Goal: Complete application form

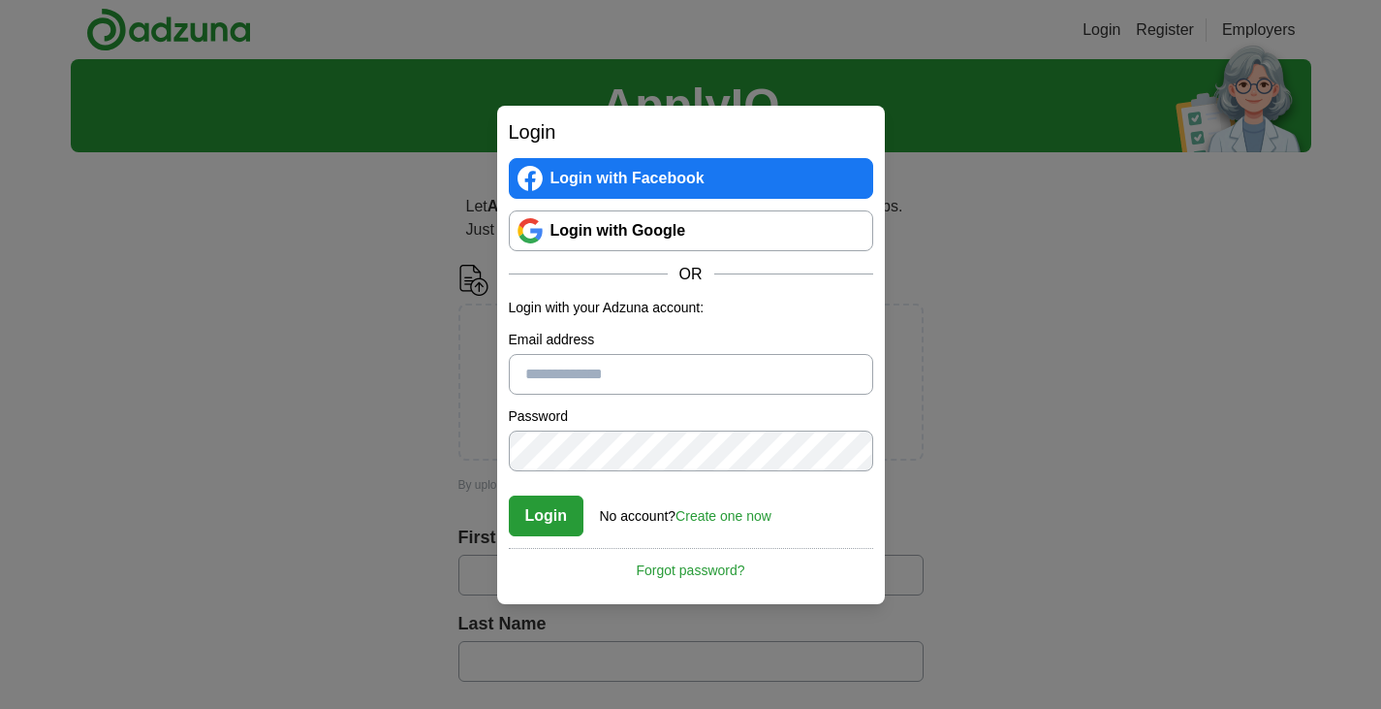
click at [507, 220] on div "Login Login with Facebook Login with Google OR Login with your Adzuna account: …" at bounding box center [691, 355] width 388 height 498
click at [542, 221] on link "Login with Google" at bounding box center [691, 230] width 364 height 41
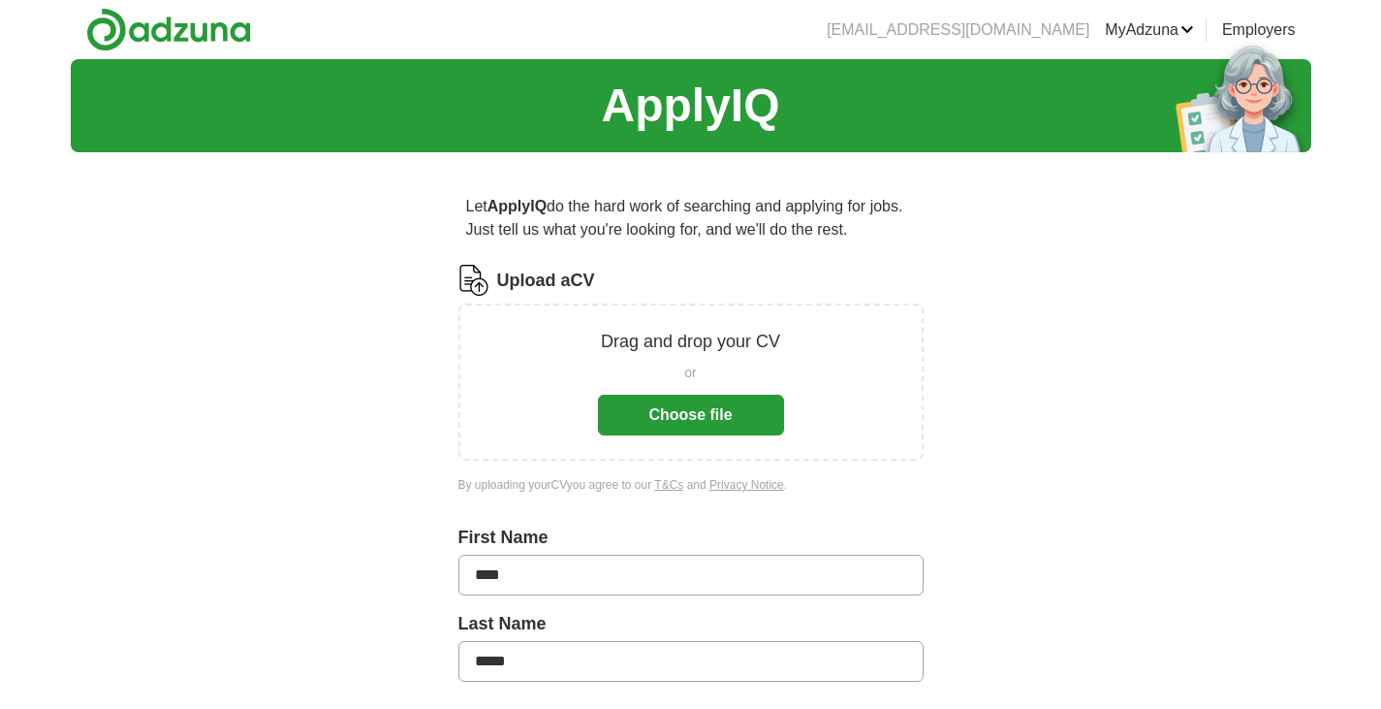
click at [738, 412] on button "Choose file" at bounding box center [691, 415] width 186 height 41
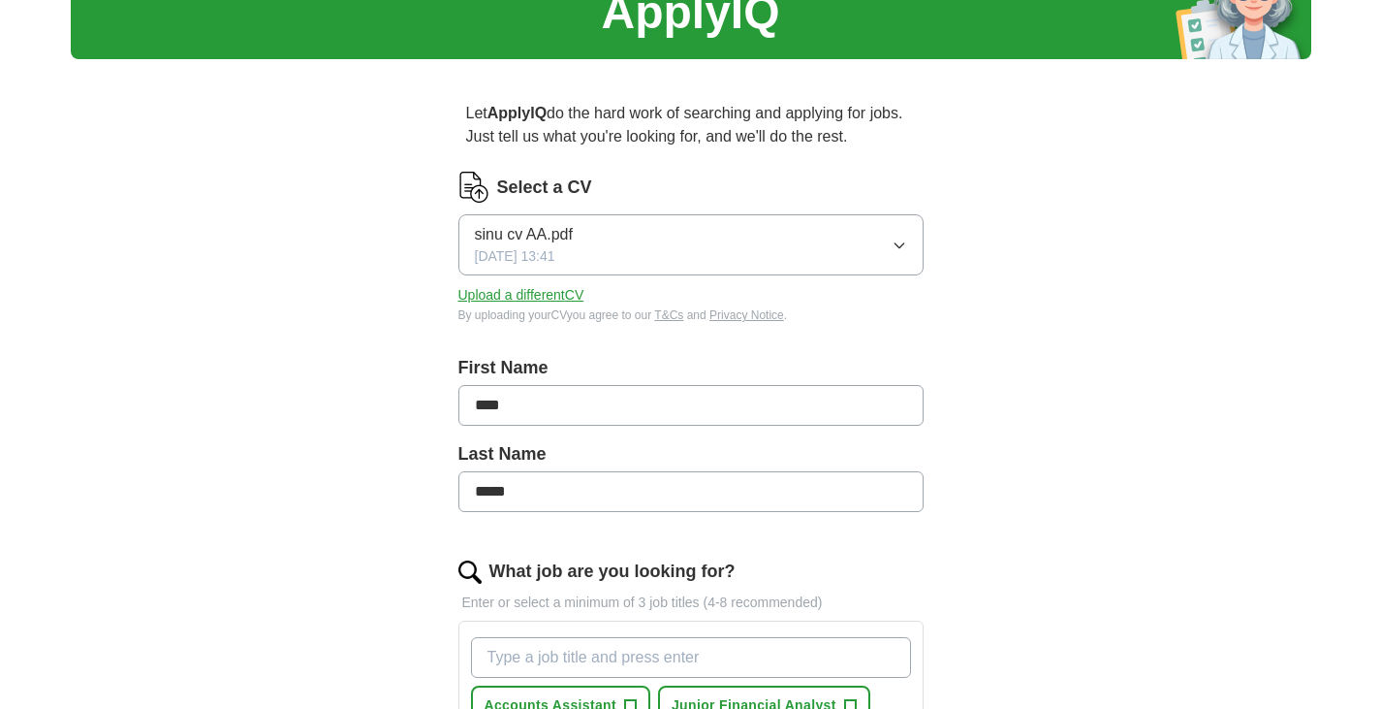
scroll to position [94, 0]
click at [892, 253] on button "sinu cv AA.pdf [DATE] 13:41" at bounding box center [691, 243] width 465 height 61
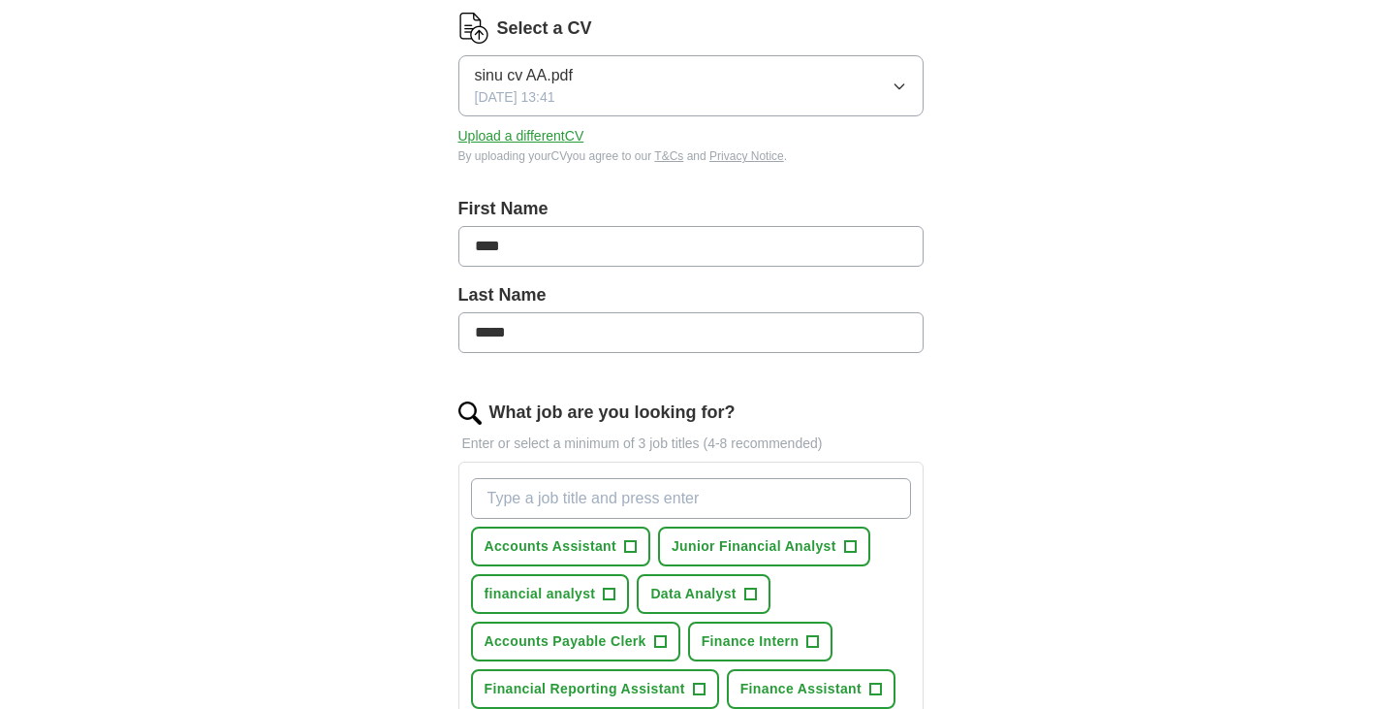
scroll to position [253, 0]
click at [590, 545] on span "Accounts Assistant" at bounding box center [551, 545] width 132 height 20
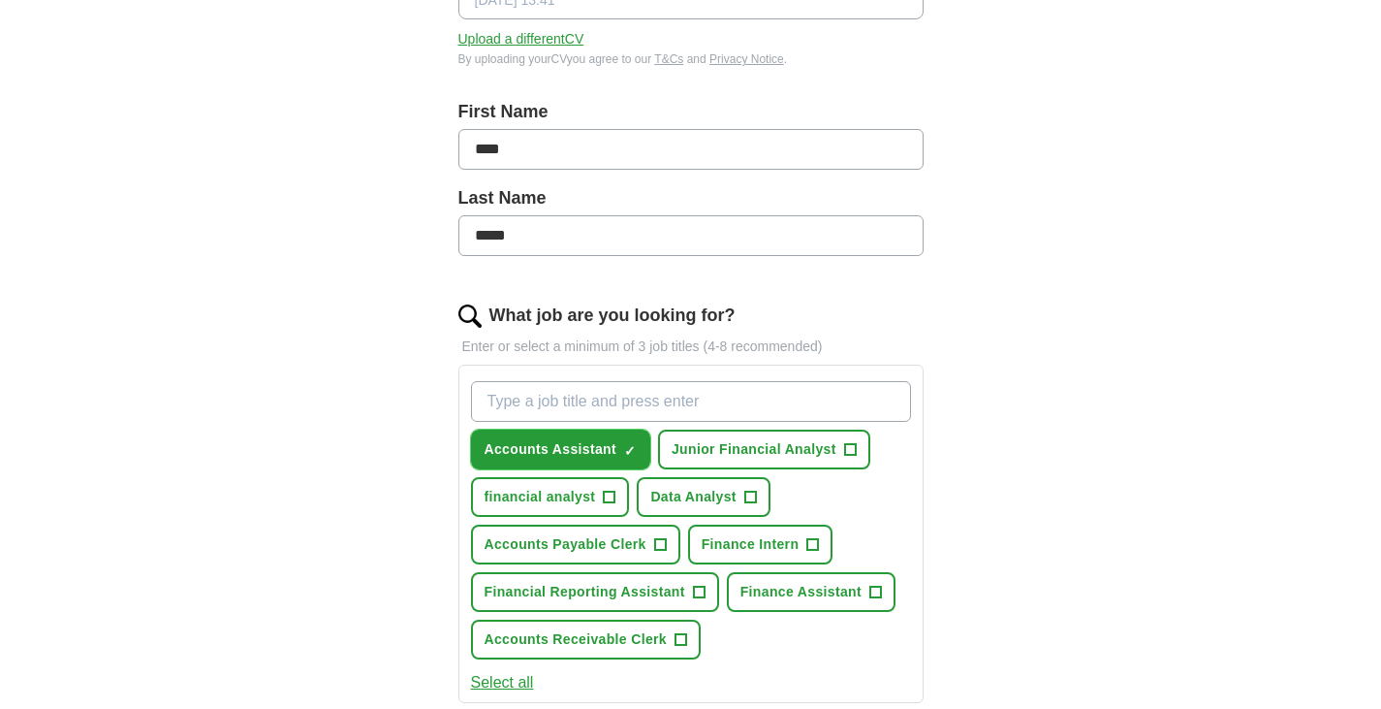
scroll to position [357, 0]
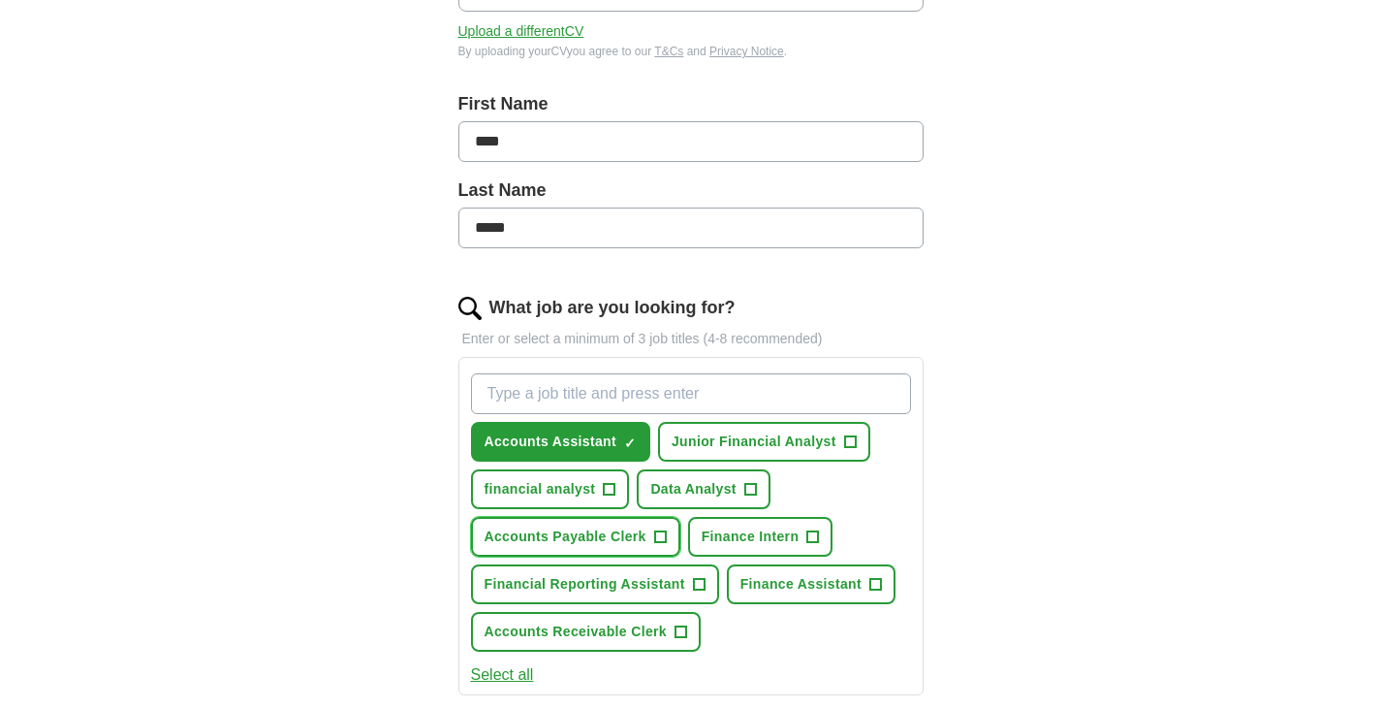
click at [625, 540] on span "Accounts Payable Clerk" at bounding box center [566, 536] width 162 height 20
click at [783, 594] on button "Finance Assistant +" at bounding box center [811, 584] width 169 height 40
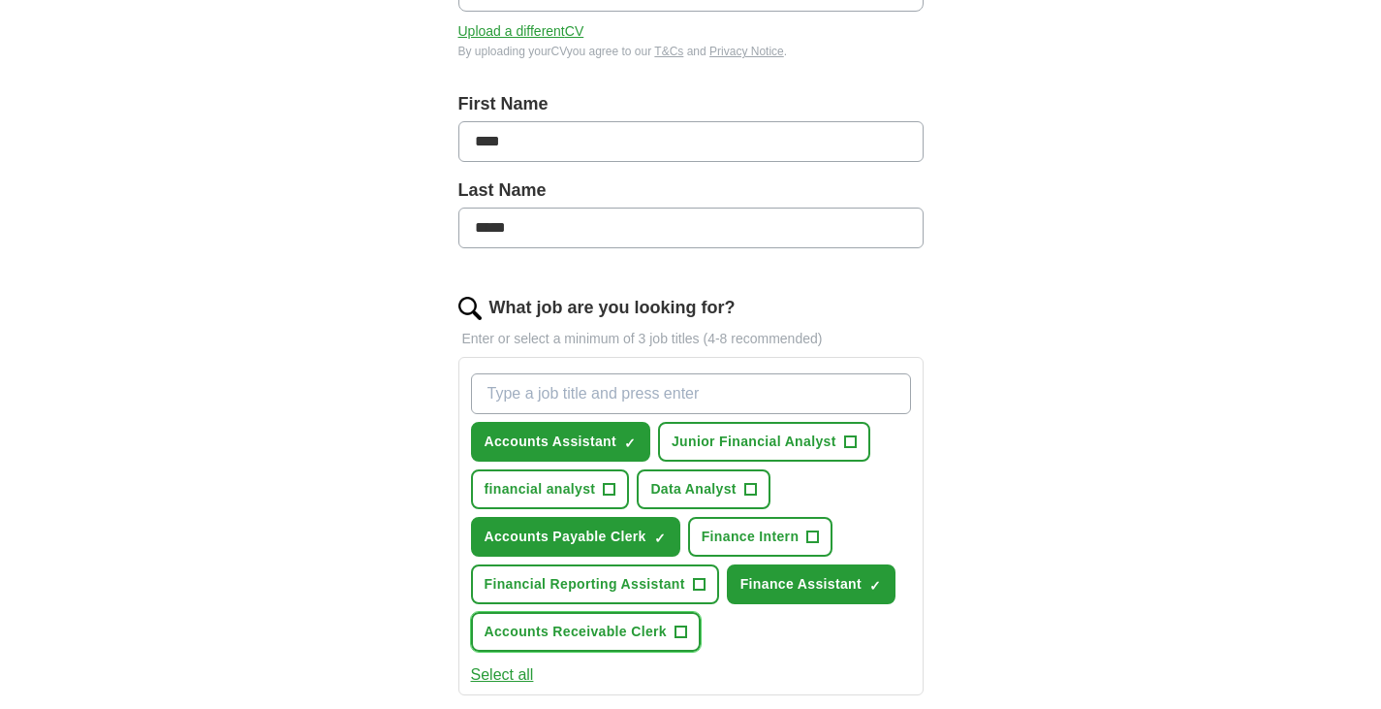
click at [607, 632] on span "Accounts Receivable Clerk" at bounding box center [576, 631] width 183 height 20
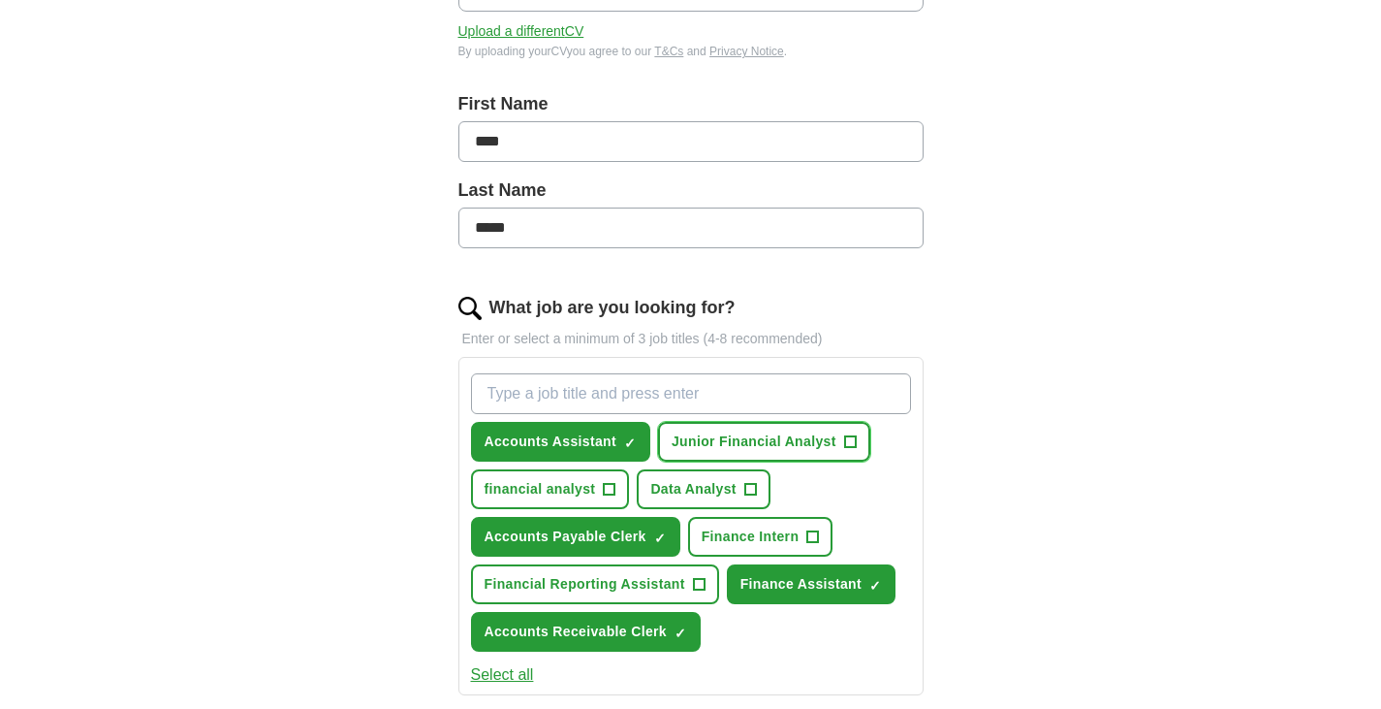
click at [683, 441] on span "Junior Financial Analyst" at bounding box center [754, 441] width 165 height 20
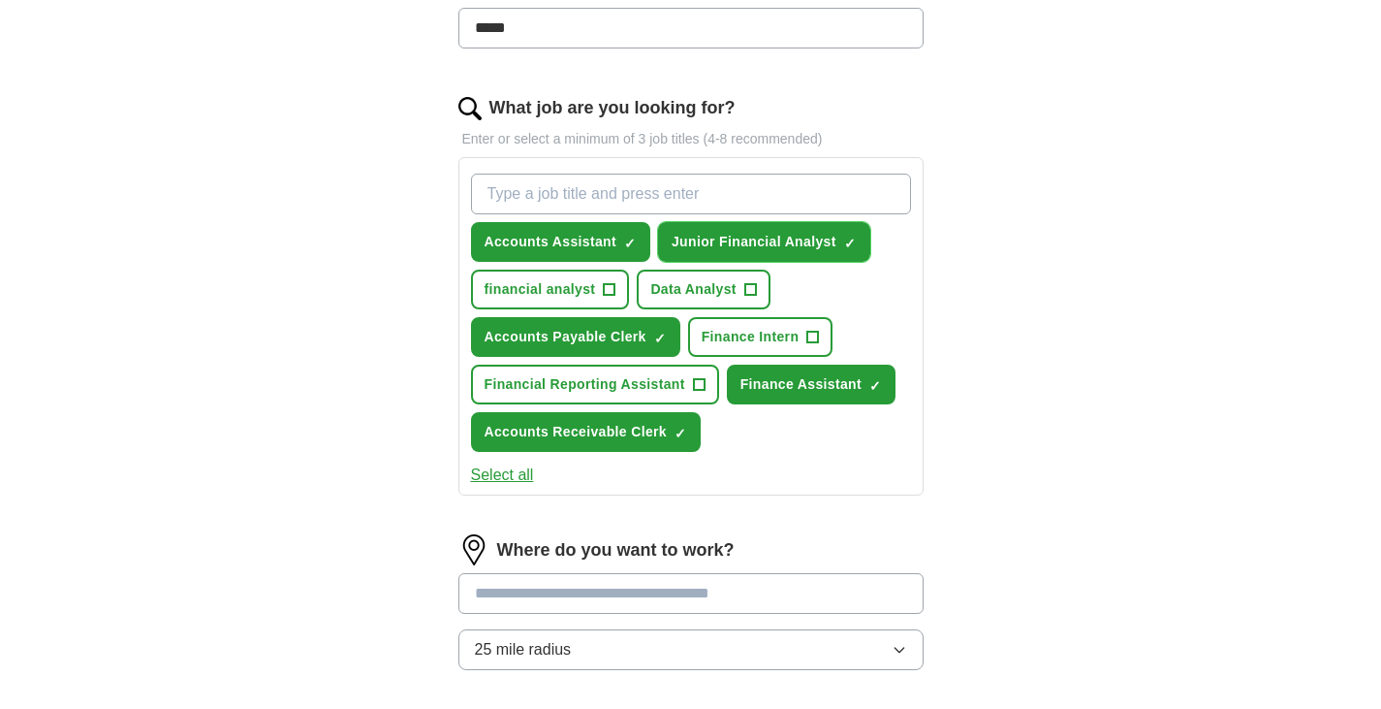
scroll to position [557, 0]
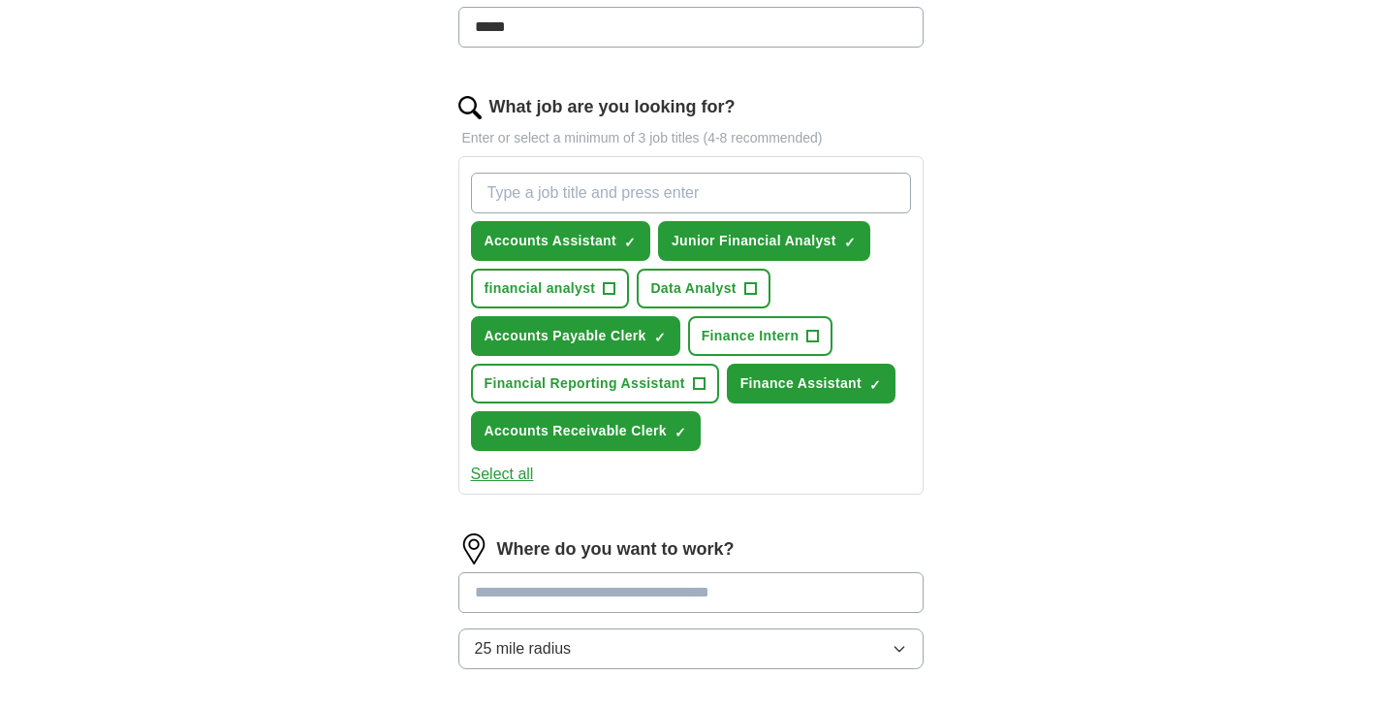
click at [556, 594] on input at bounding box center [691, 592] width 465 height 41
type input "*"
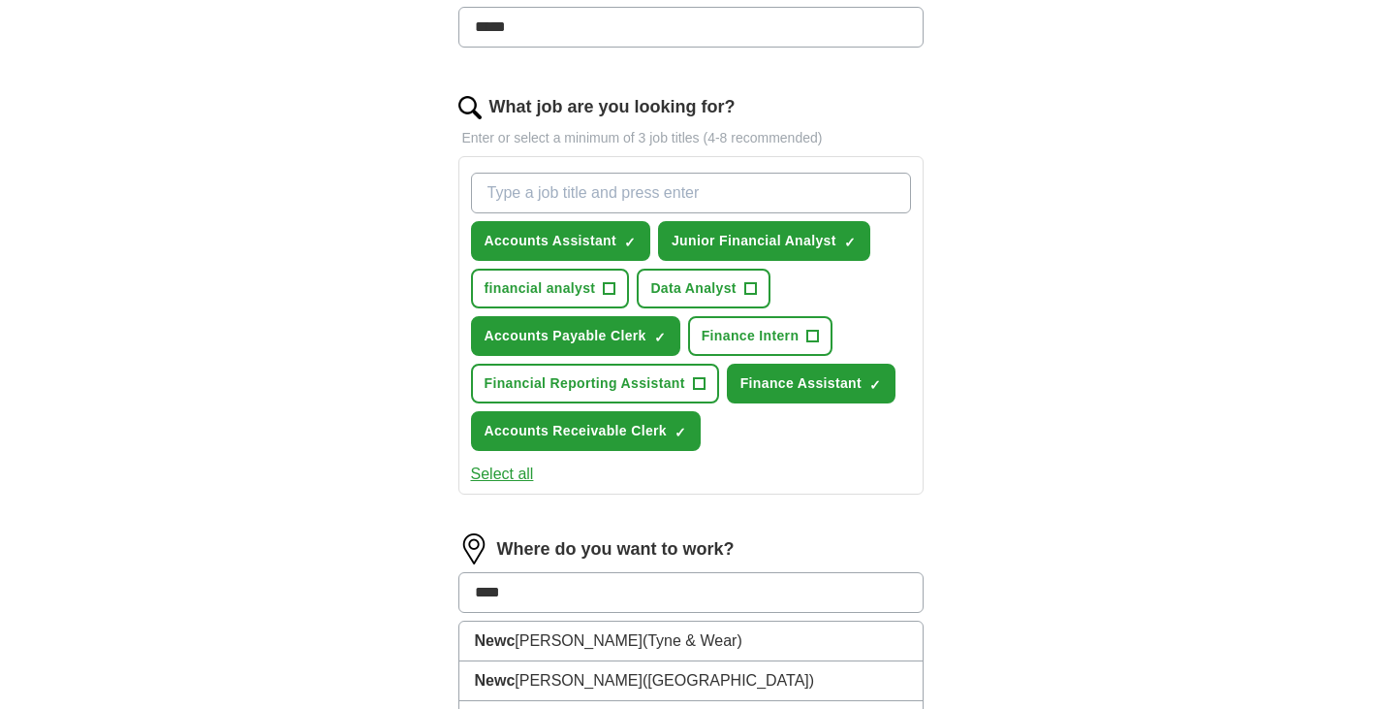
type input "*****"
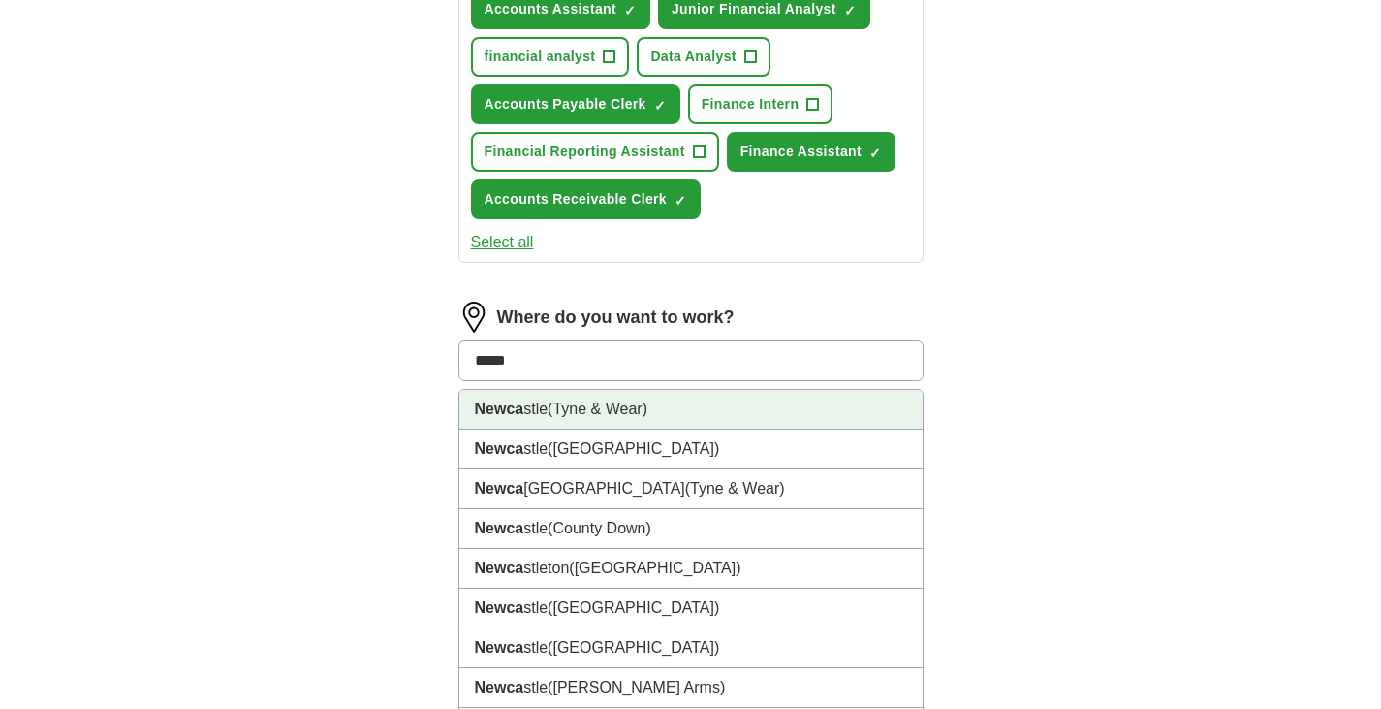
scroll to position [791, 0]
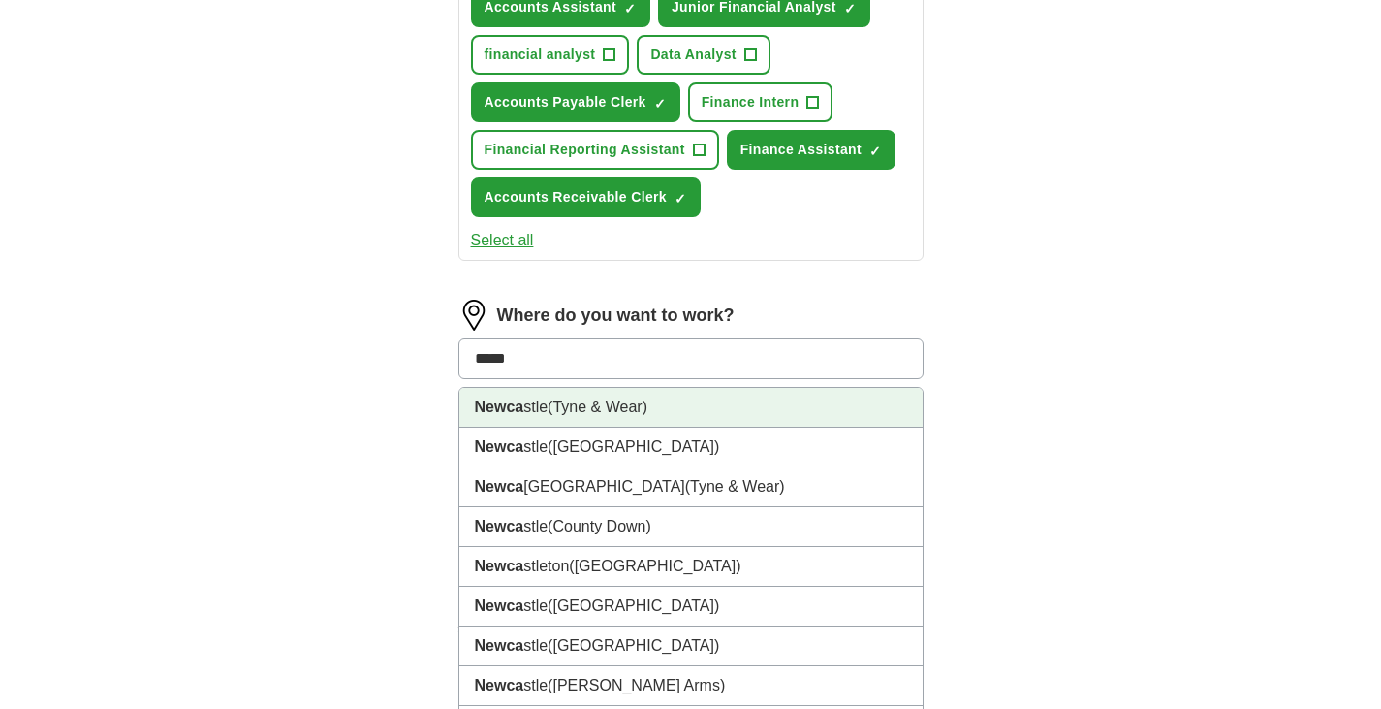
click at [619, 415] on span "(Tyne & Wear)" at bounding box center [598, 406] width 100 height 16
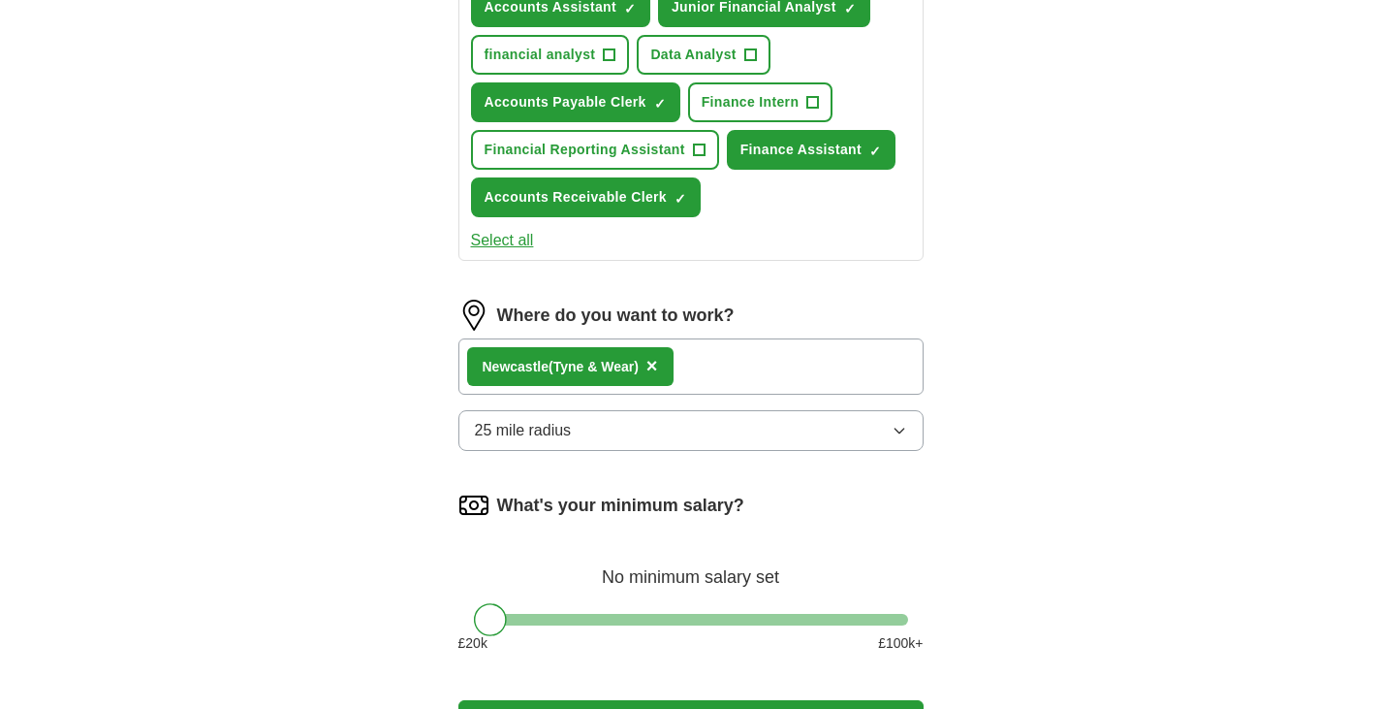
click at [619, 446] on button "25 mile radius" at bounding box center [691, 430] width 465 height 41
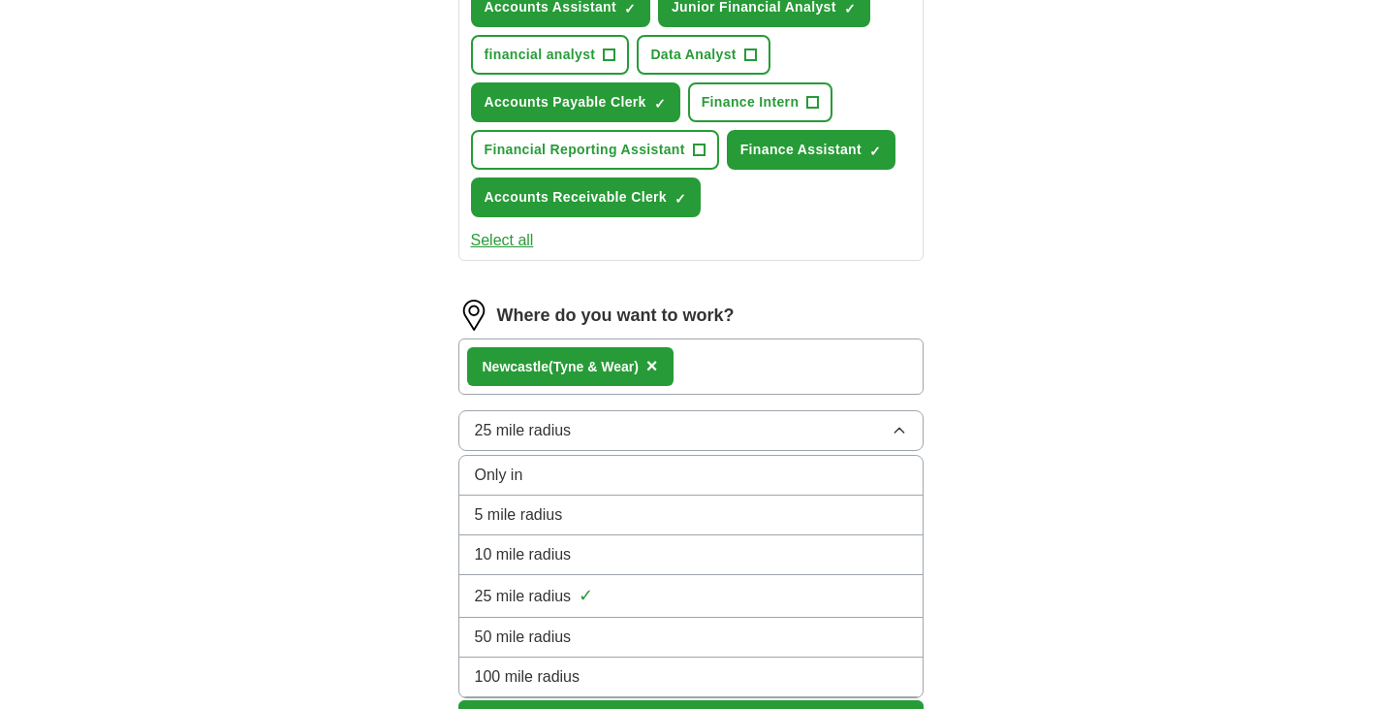
click at [618, 634] on div "50 mile radius" at bounding box center [691, 636] width 432 height 23
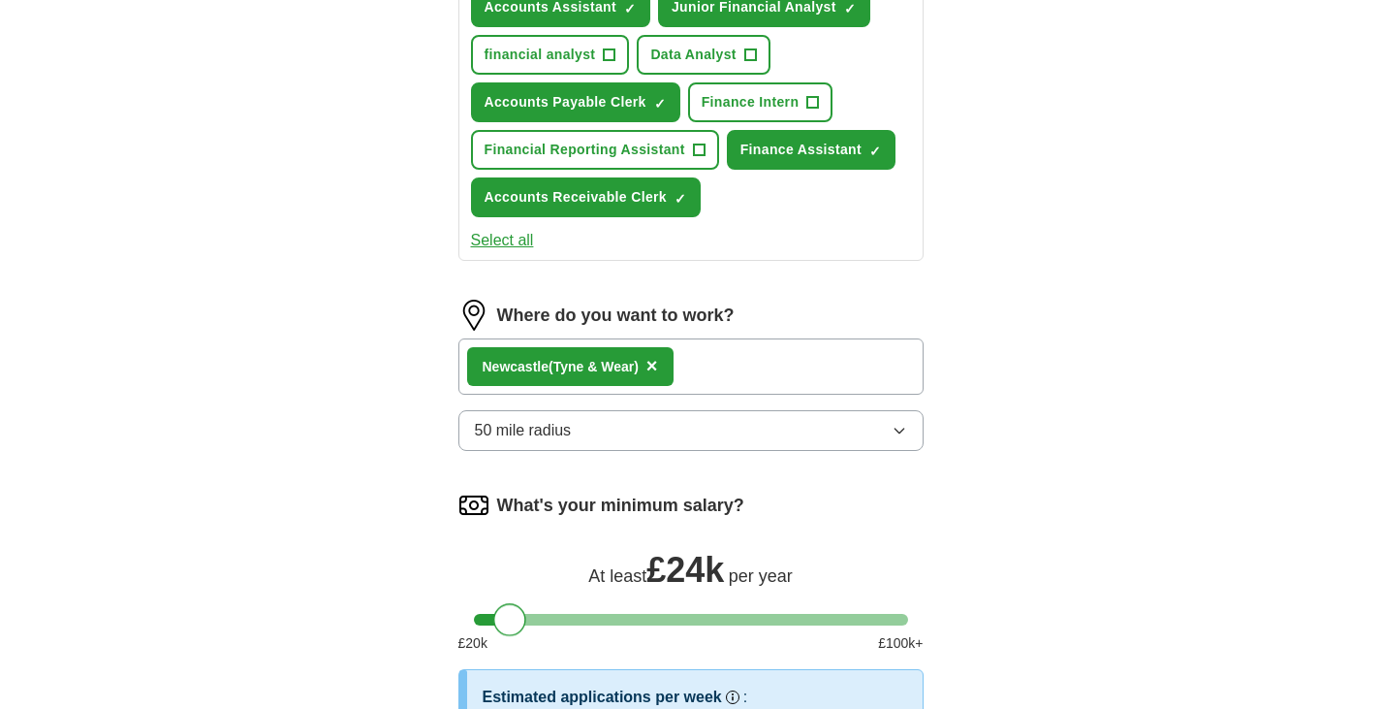
drag, startPoint x: 498, startPoint y: 623, endPoint x: 521, endPoint y: 623, distance: 22.3
click at [521, 623] on div at bounding box center [509, 619] width 33 height 33
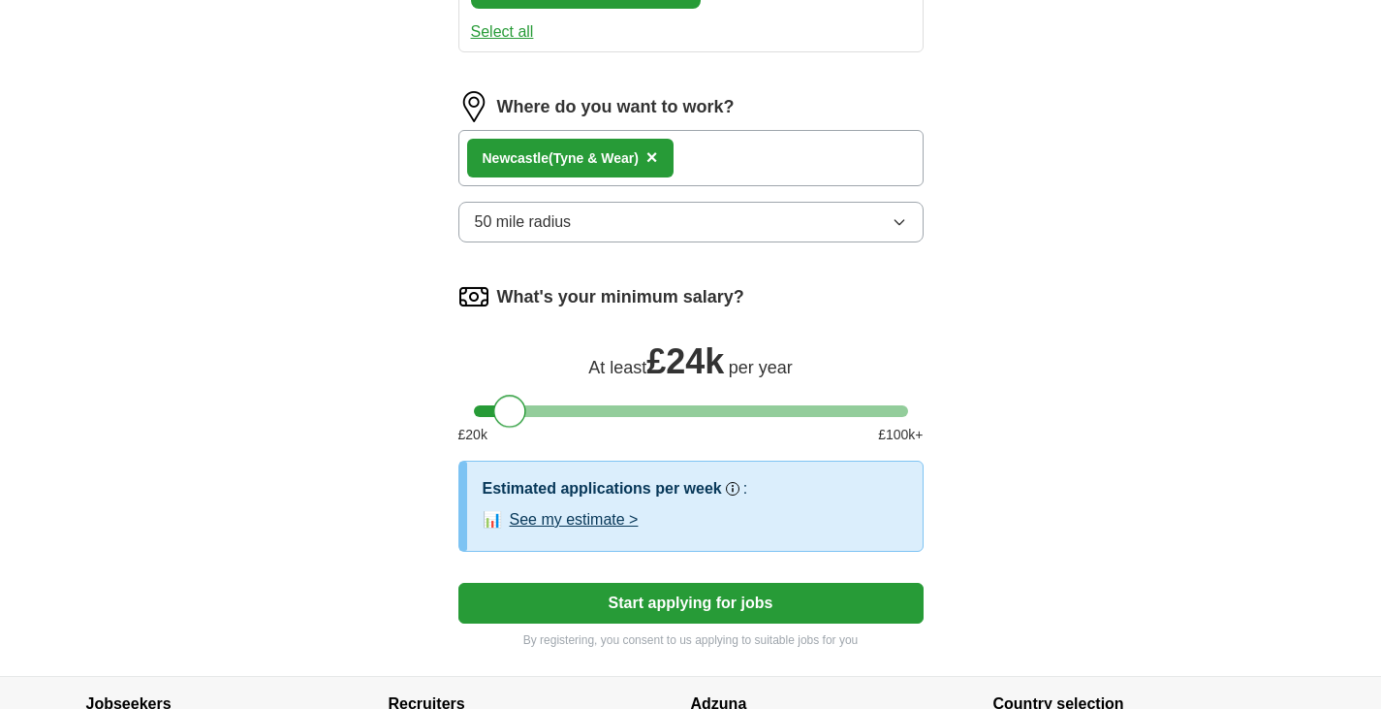
scroll to position [1000, 0]
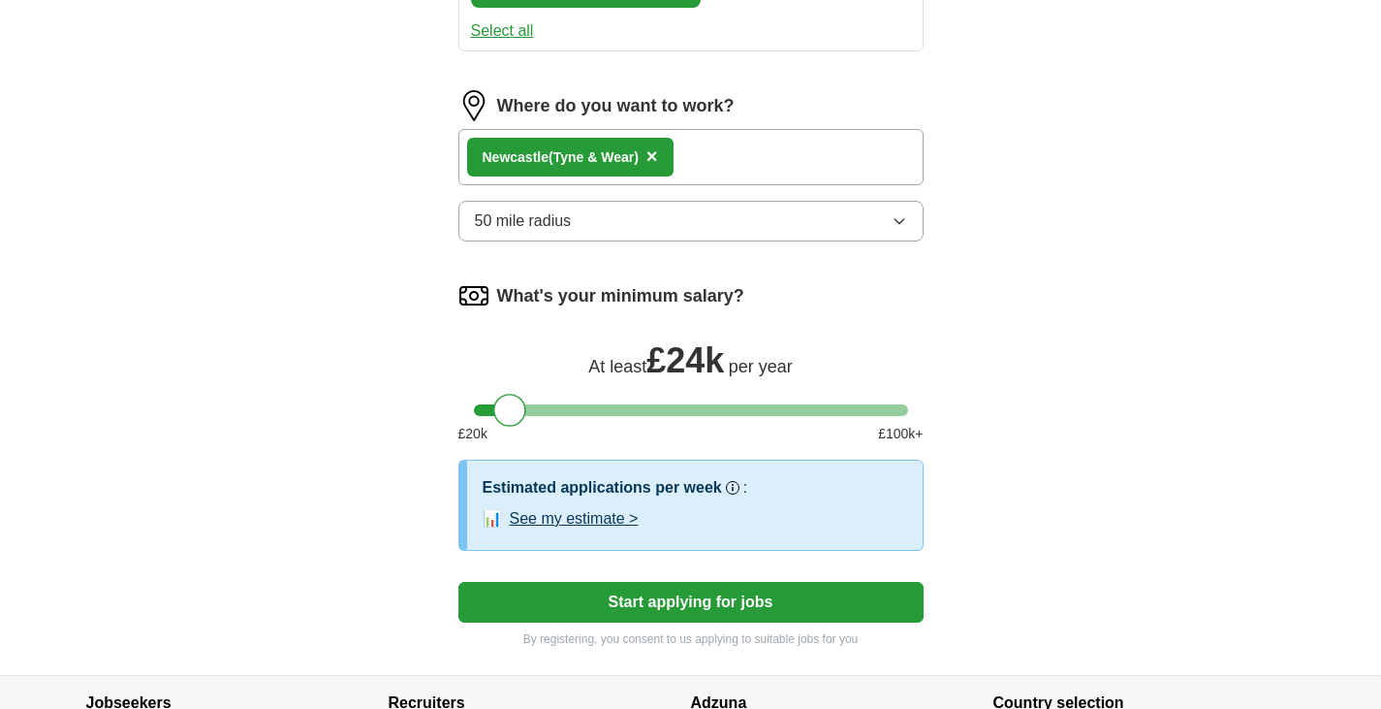
click at [561, 518] on button "See my estimate >" at bounding box center [574, 518] width 129 height 23
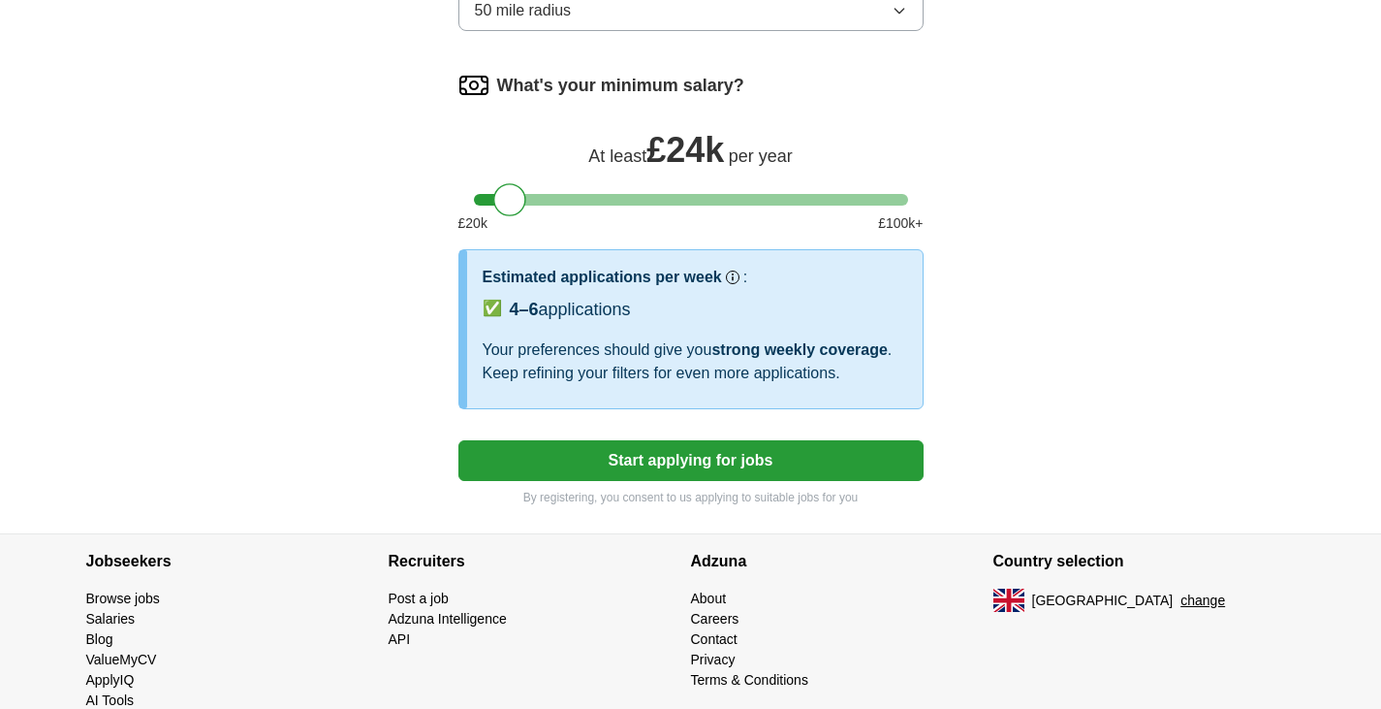
scroll to position [1216, 0]
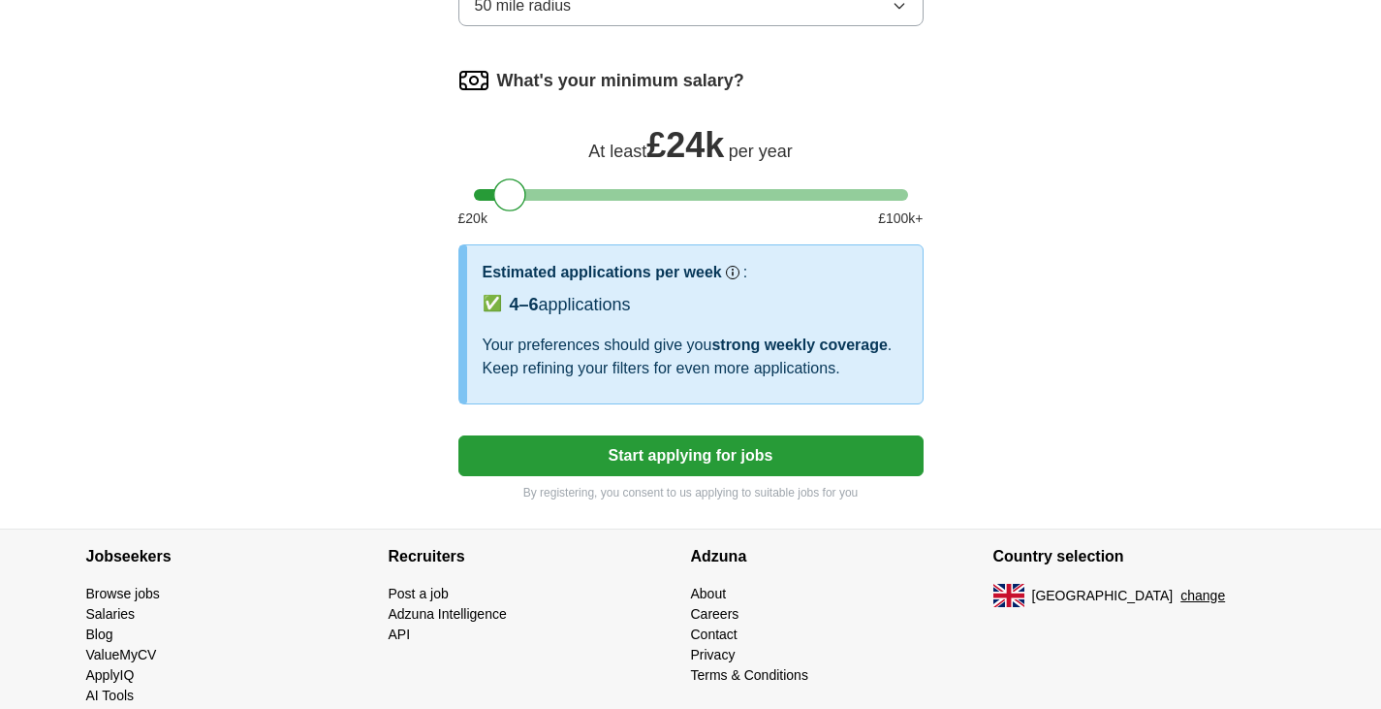
click at [619, 462] on button "Start applying for jobs" at bounding box center [691, 455] width 465 height 41
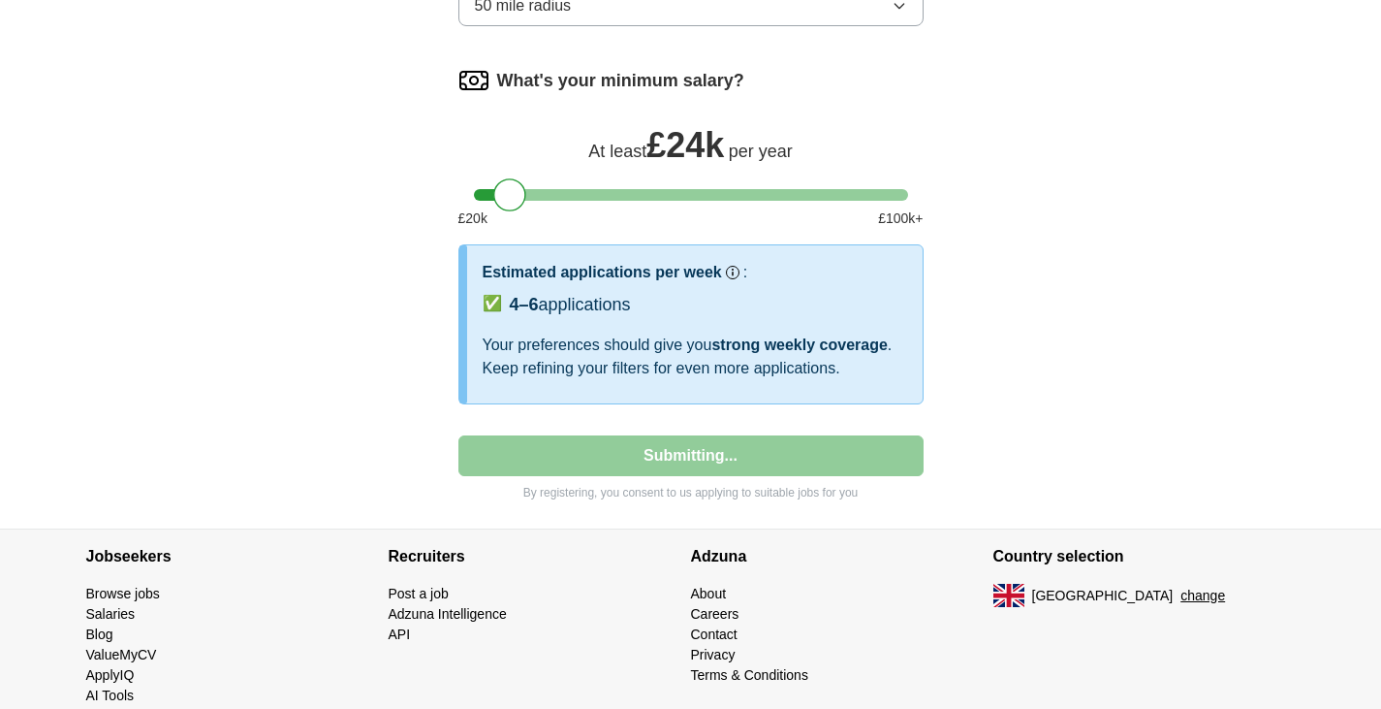
select select "**"
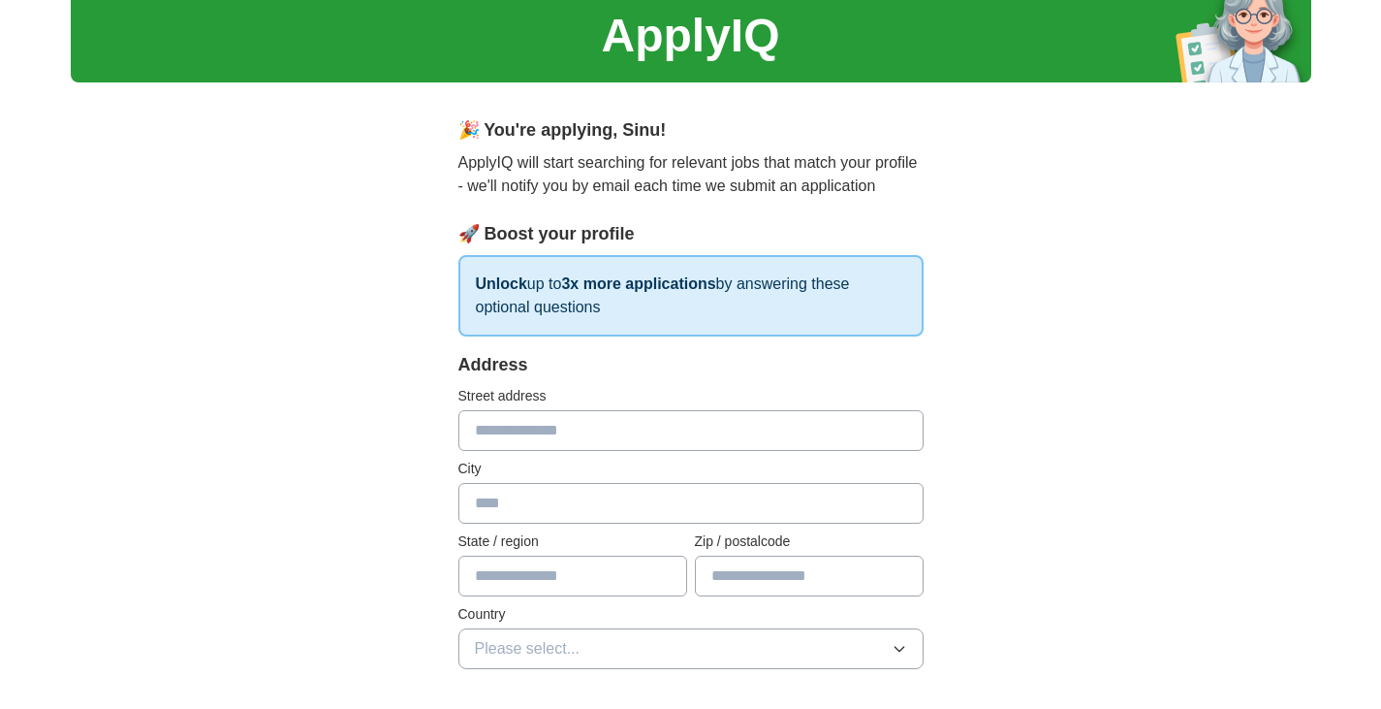
scroll to position [71, 0]
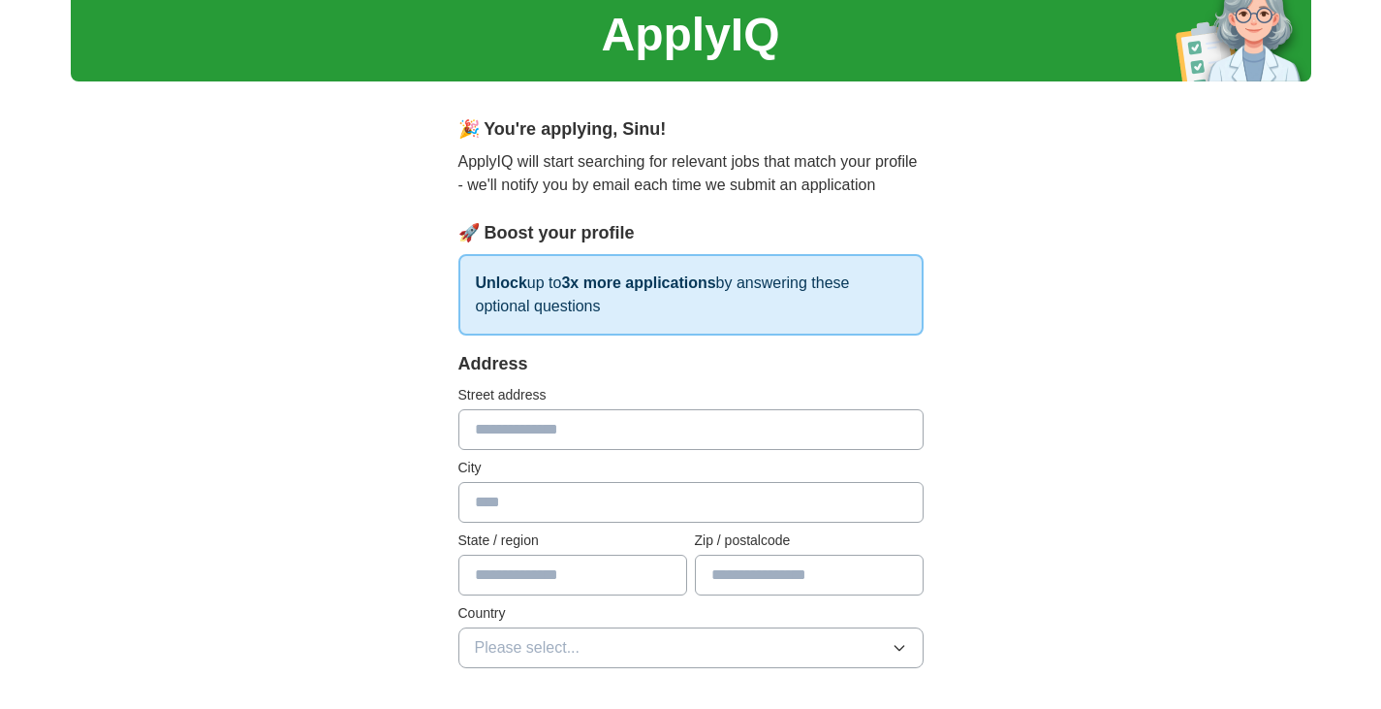
click at [625, 424] on input "text" at bounding box center [691, 429] width 465 height 41
type input "**********"
type input "*******"
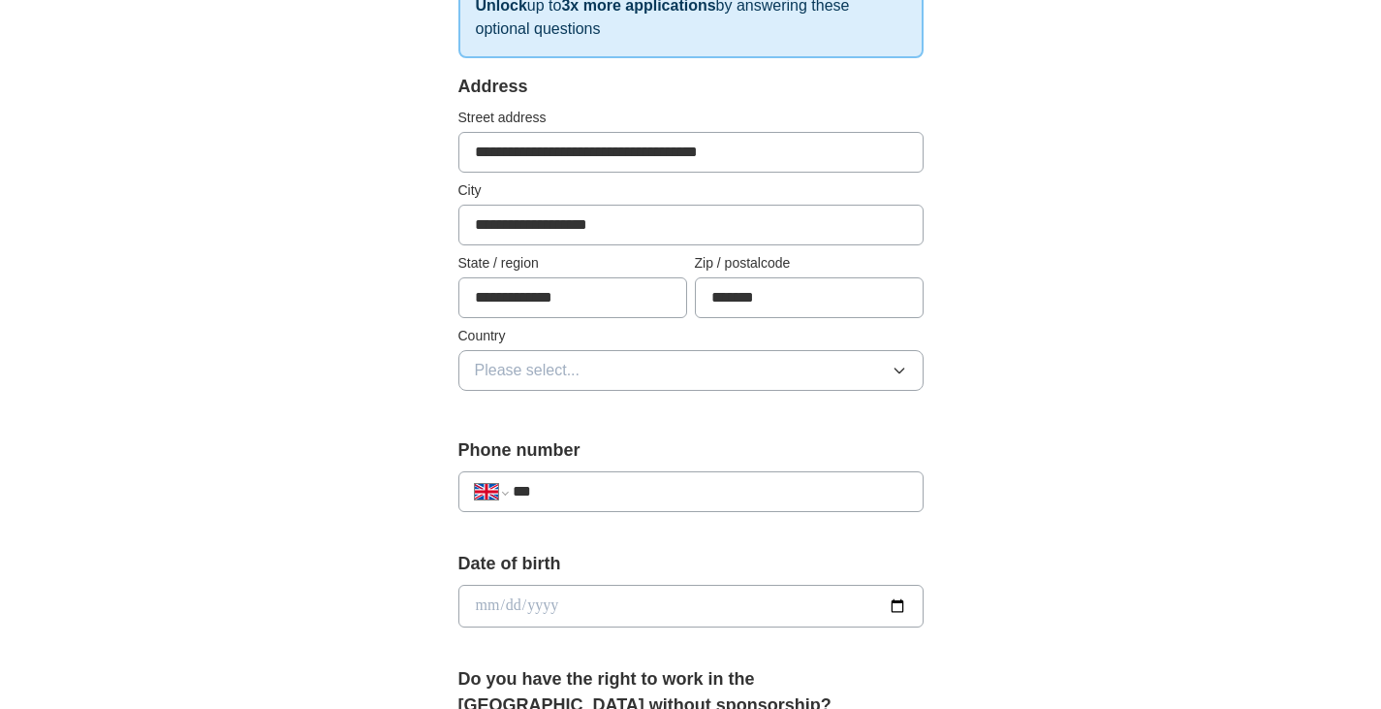
scroll to position [350, 0]
click at [652, 379] on button "Please select..." at bounding box center [691, 368] width 465 height 41
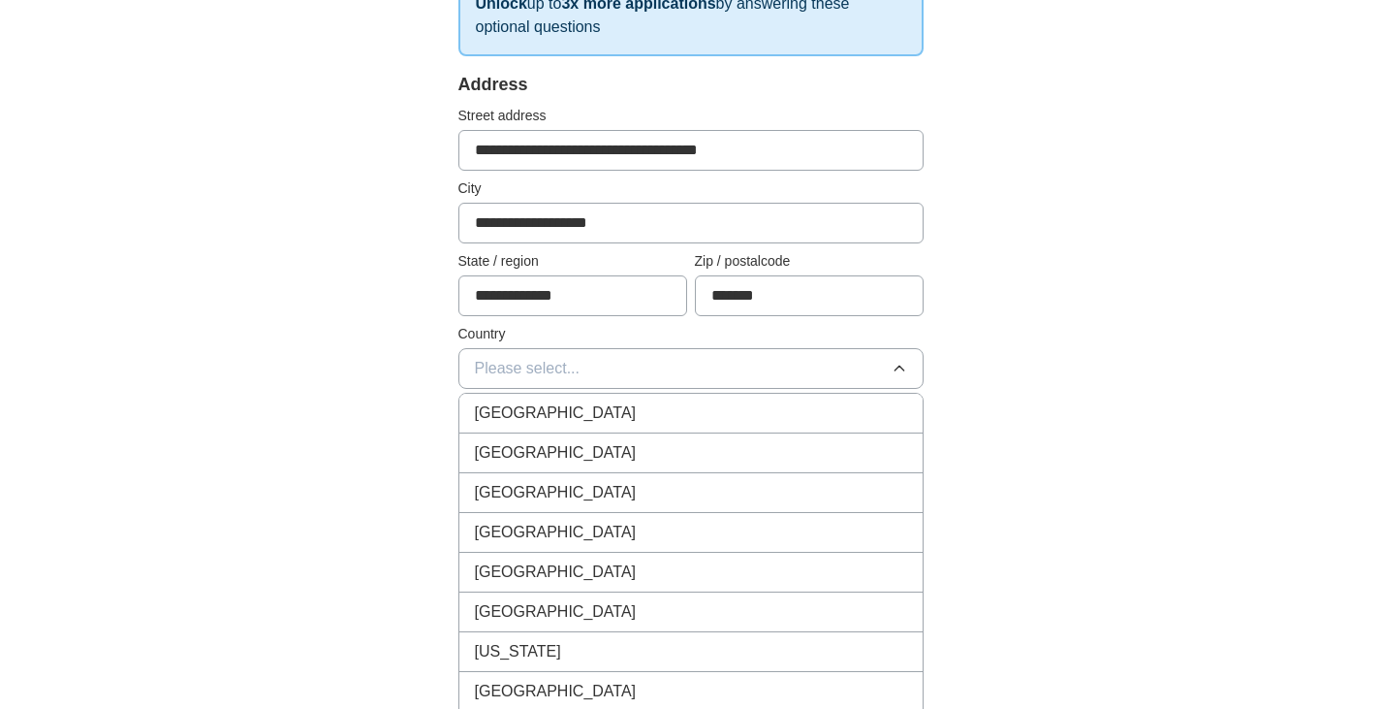
click at [652, 415] on div "[GEOGRAPHIC_DATA]" at bounding box center [691, 412] width 432 height 23
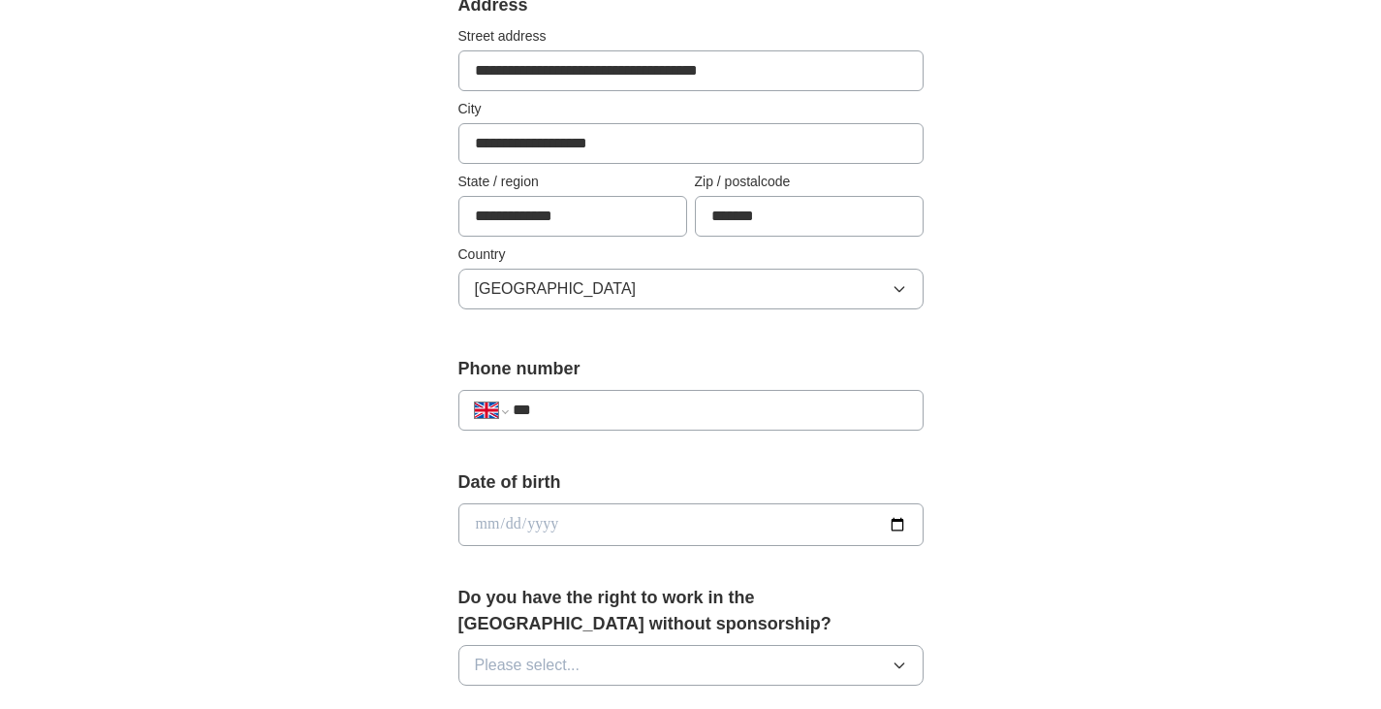
scroll to position [430, 0]
click at [652, 415] on input "***" at bounding box center [710, 408] width 394 height 23
type input "**********"
click at [581, 516] on input "date" at bounding box center [691, 523] width 465 height 43
type input "**********"
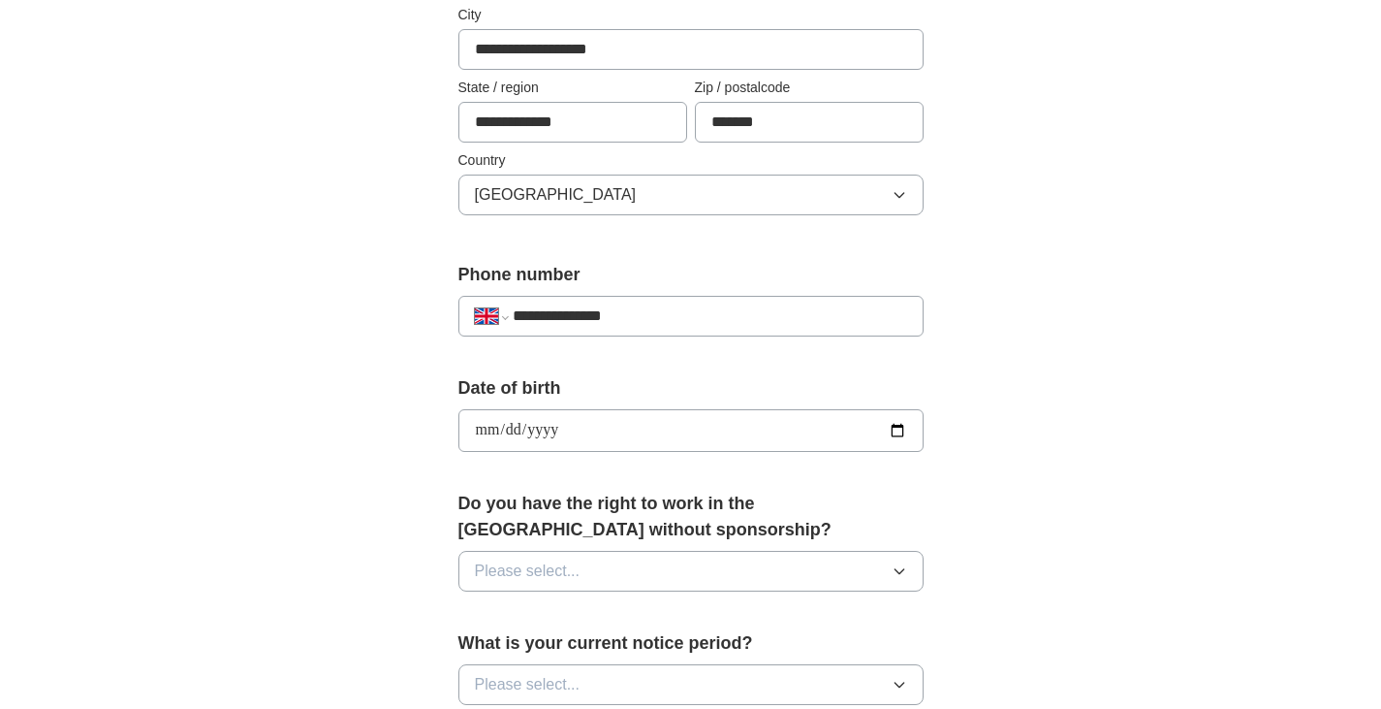
scroll to position [524, 0]
click at [601, 578] on button "Please select..." at bounding box center [691, 570] width 465 height 41
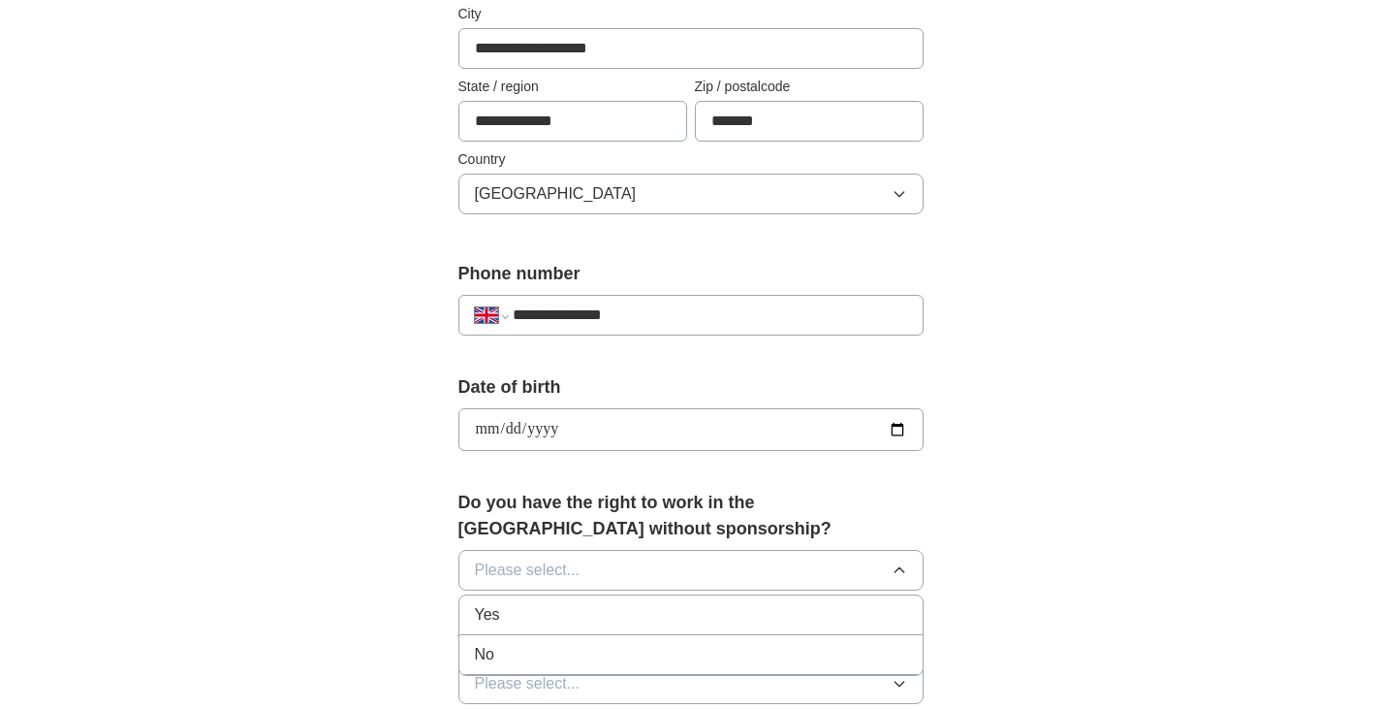
click at [612, 619] on div "Yes" at bounding box center [691, 614] width 432 height 23
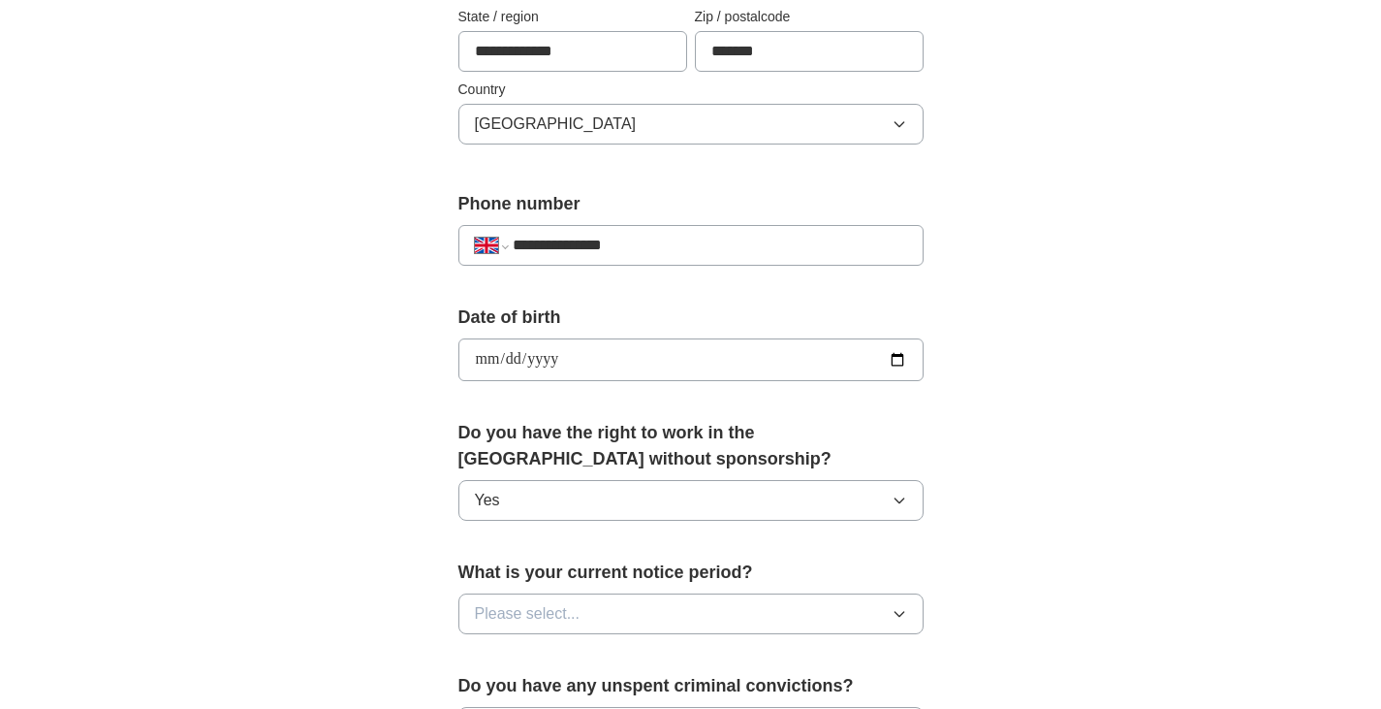
scroll to position [595, 0]
click at [617, 607] on button "Please select..." at bounding box center [691, 612] width 465 height 41
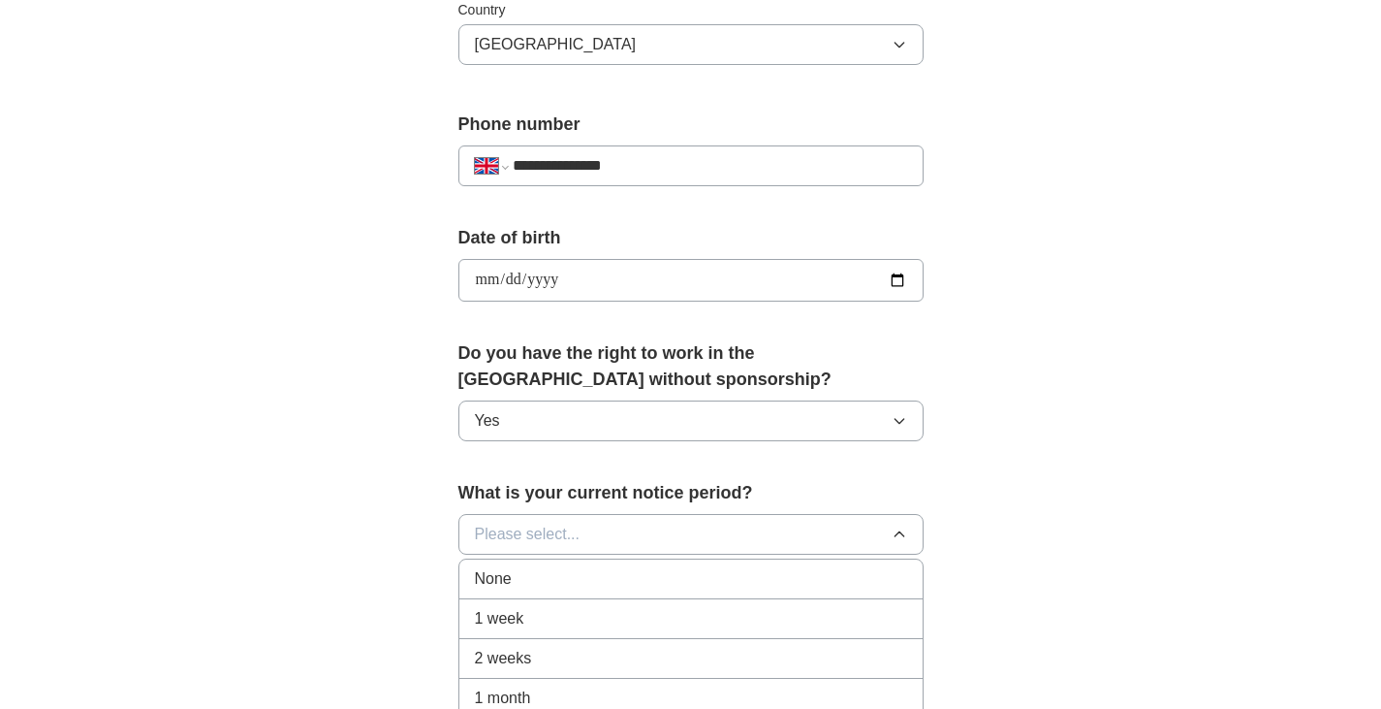
scroll to position [680, 0]
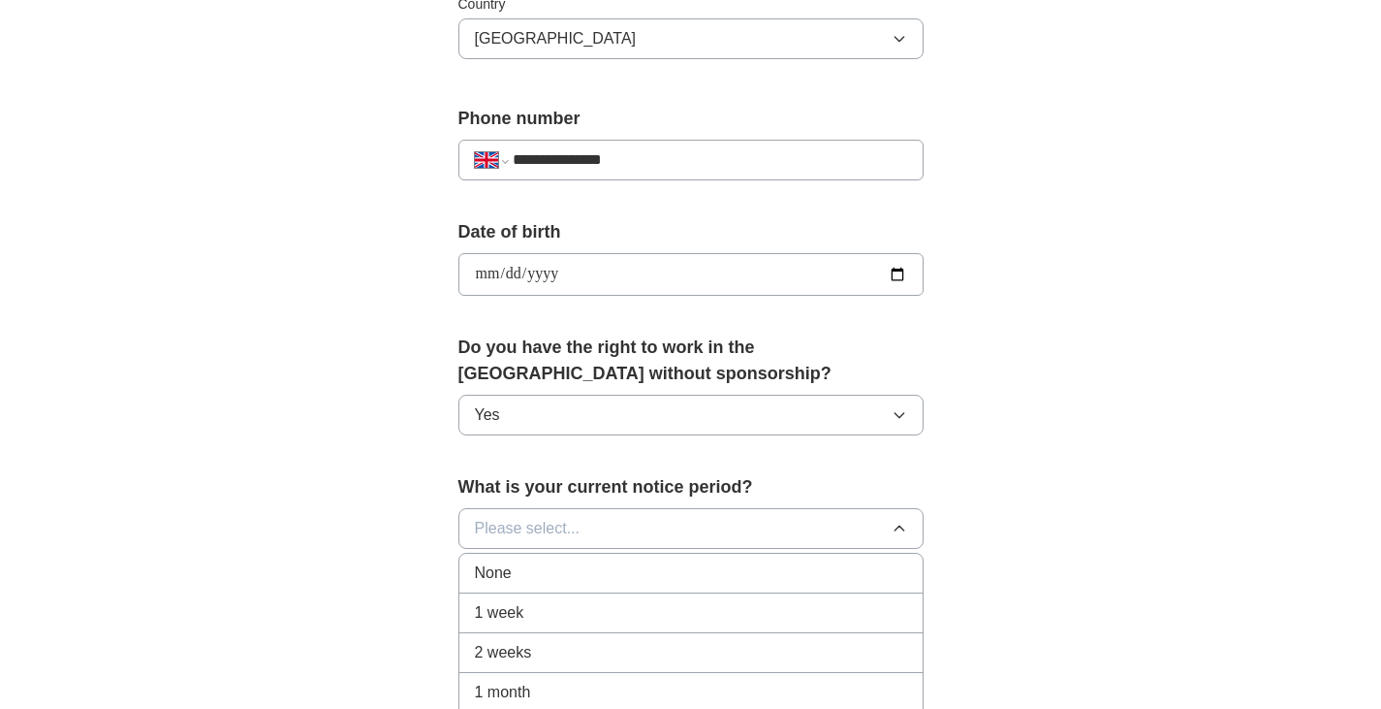
click at [618, 622] on div "1 week" at bounding box center [691, 612] width 432 height 23
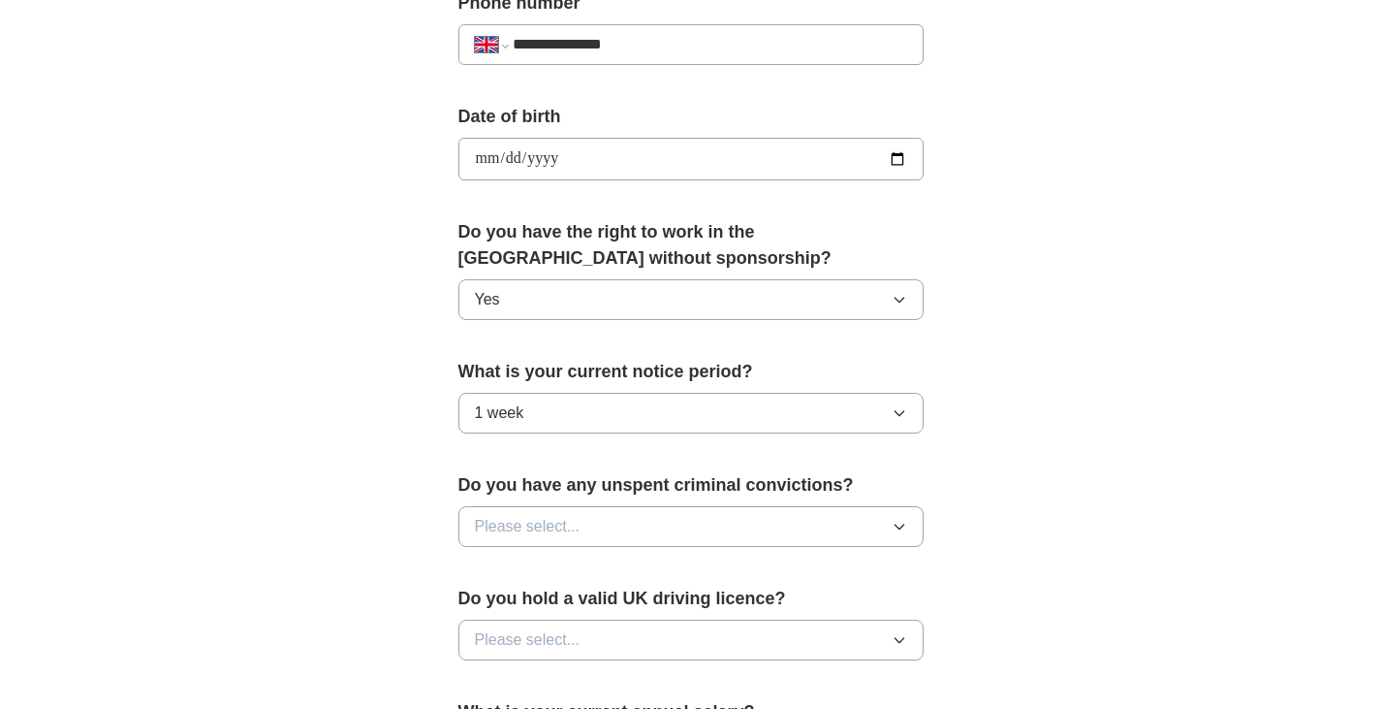
scroll to position [796, 0]
click at [645, 532] on button "Please select..." at bounding box center [691, 525] width 465 height 41
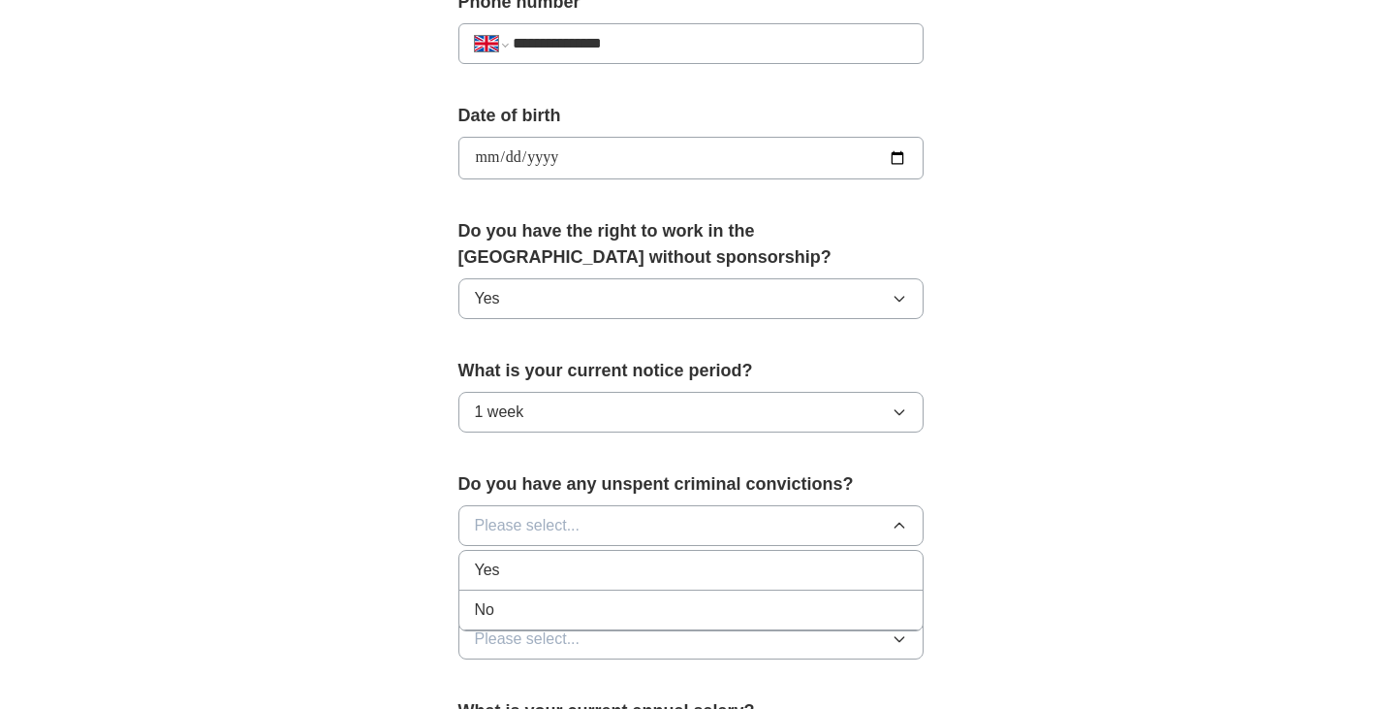
click at [633, 605] on div "No" at bounding box center [691, 609] width 432 height 23
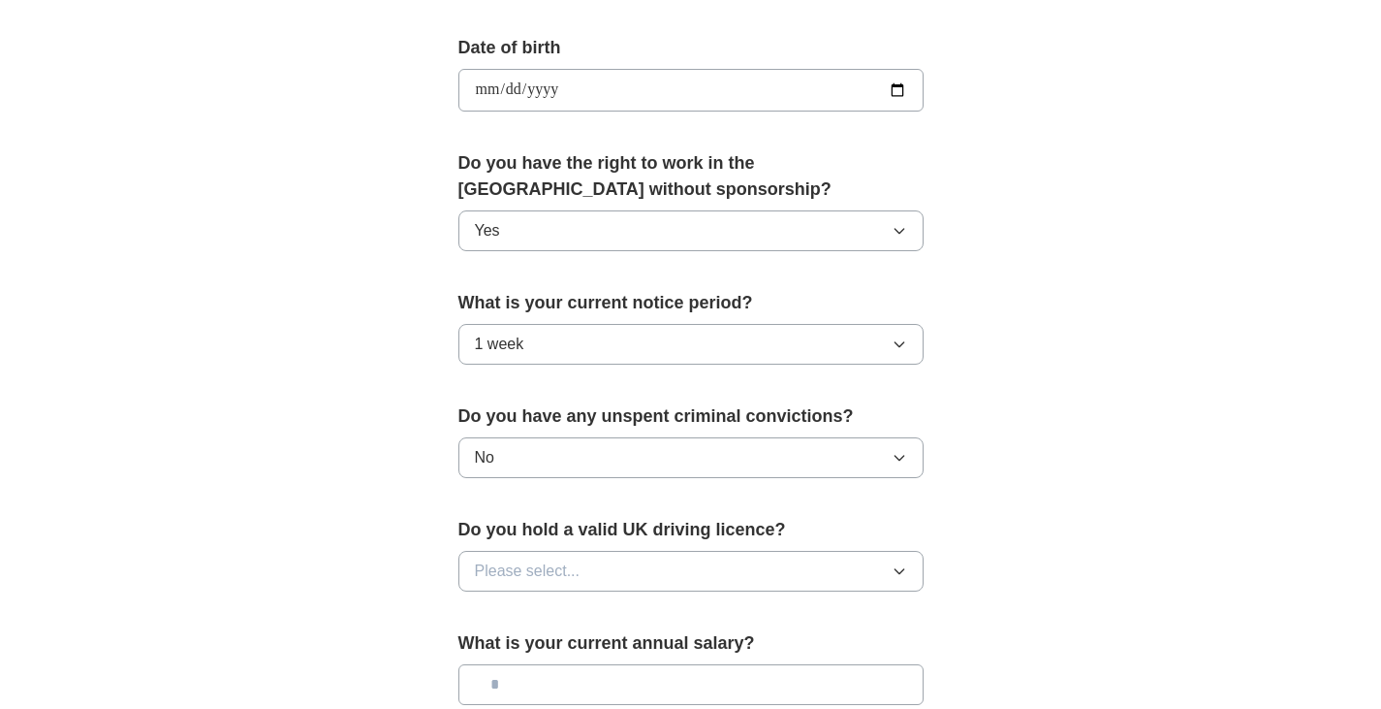
scroll to position [865, 0]
click at [643, 571] on button "Please select..." at bounding box center [691, 570] width 465 height 41
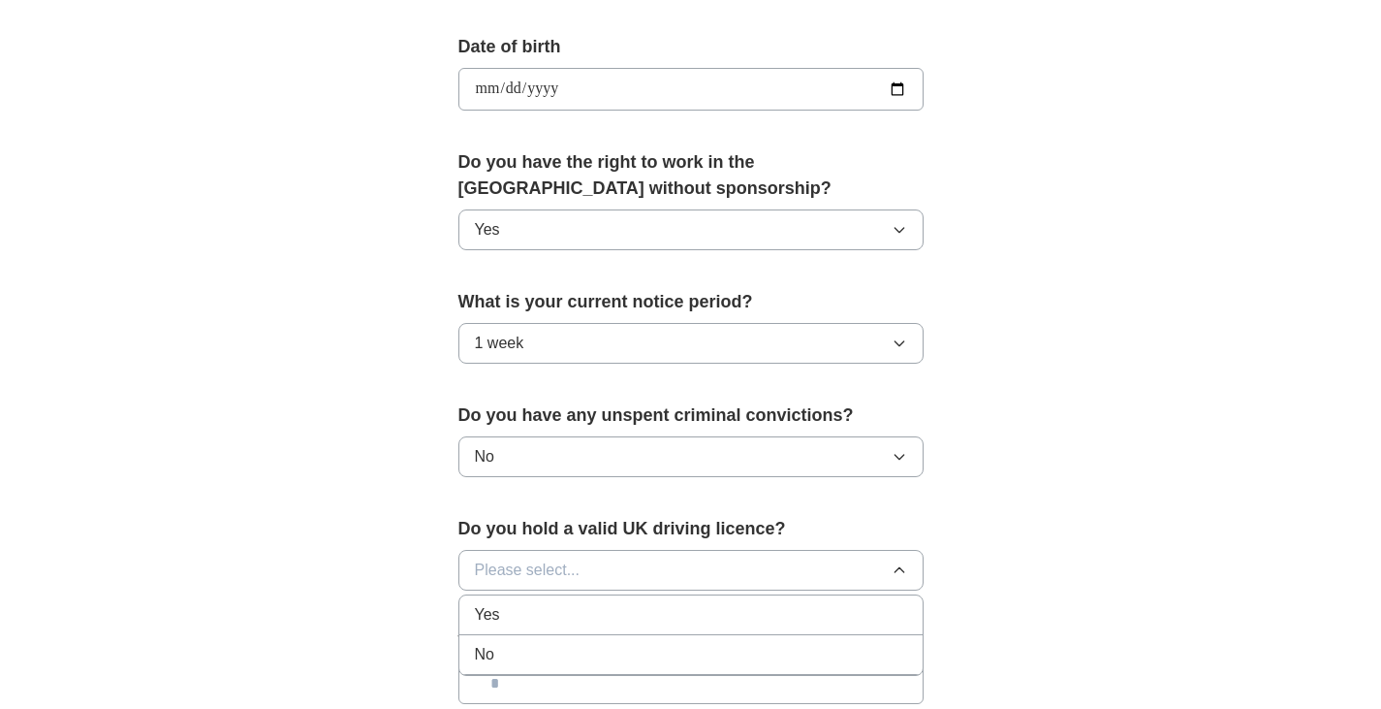
click at [641, 614] on div "Yes" at bounding box center [691, 614] width 432 height 23
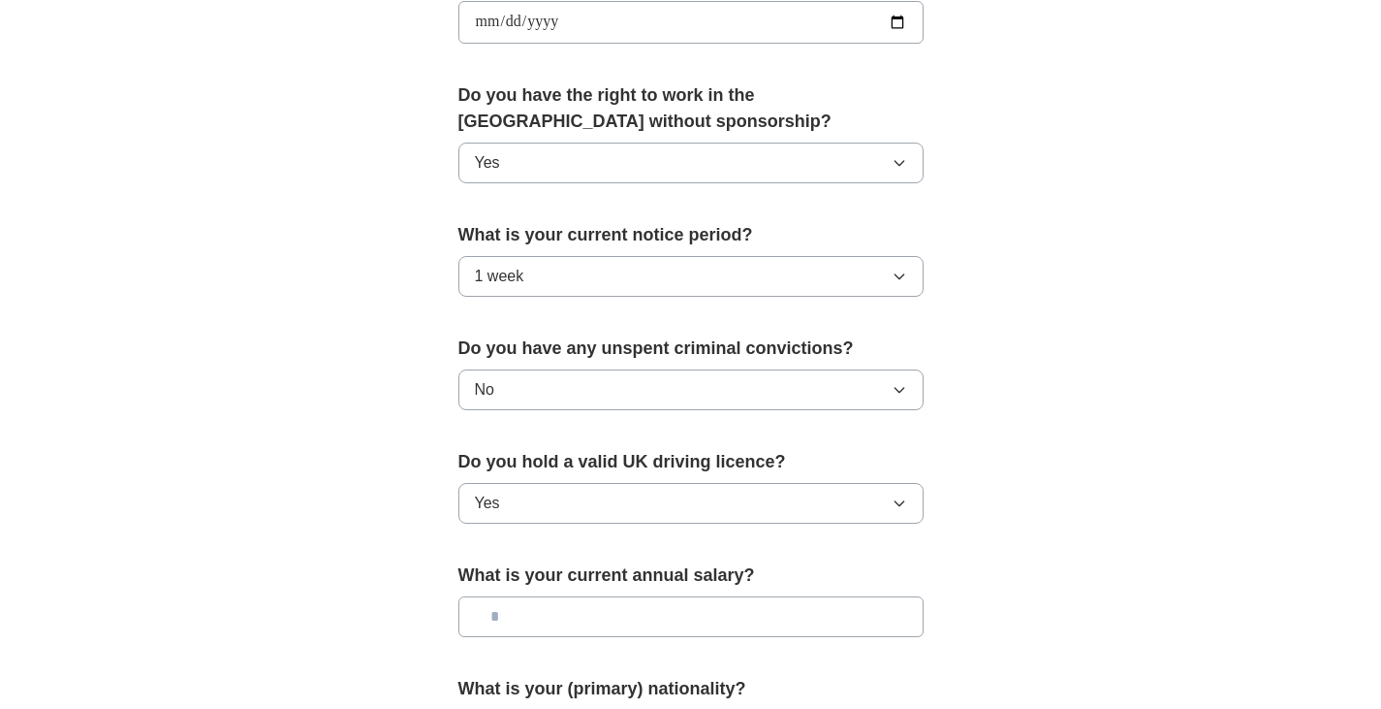
scroll to position [933, 0]
click at [641, 622] on input "text" at bounding box center [691, 615] width 465 height 41
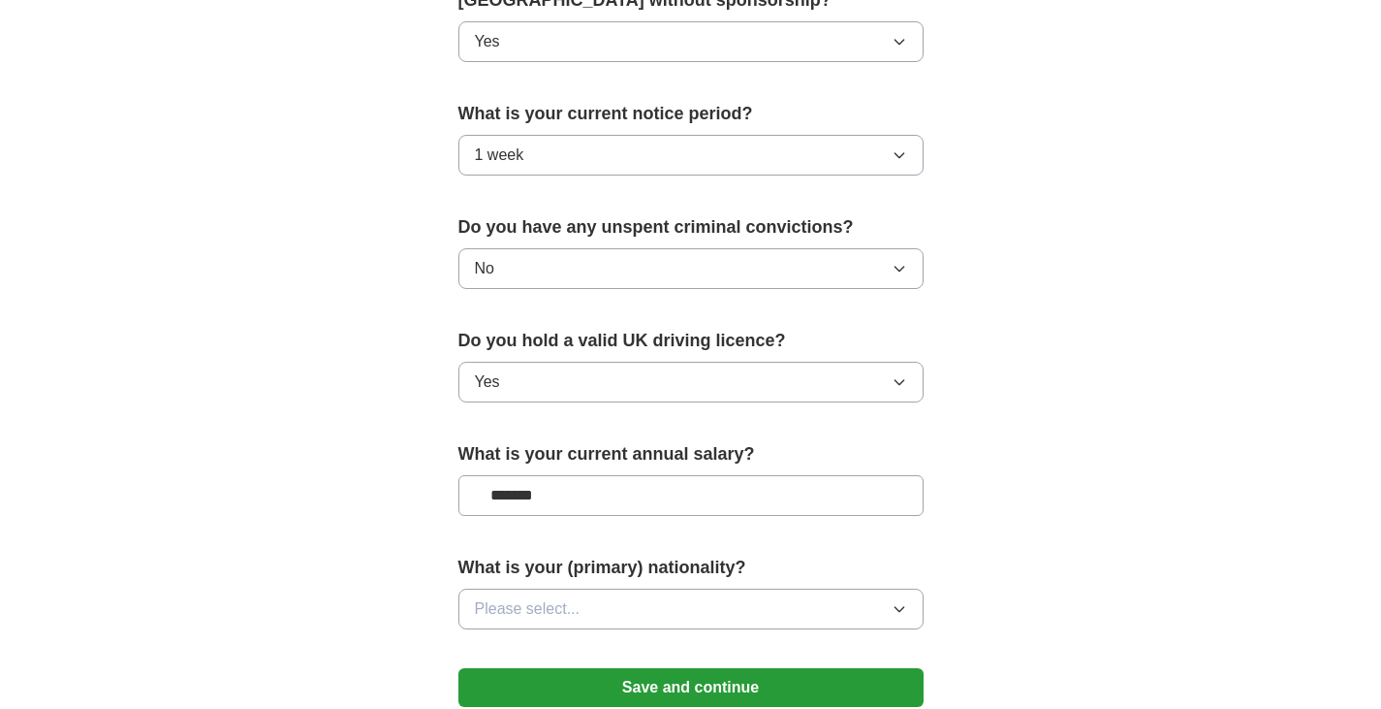
scroll to position [1054, 0]
type input "*******"
click at [641, 622] on button "Please select..." at bounding box center [691, 607] width 465 height 41
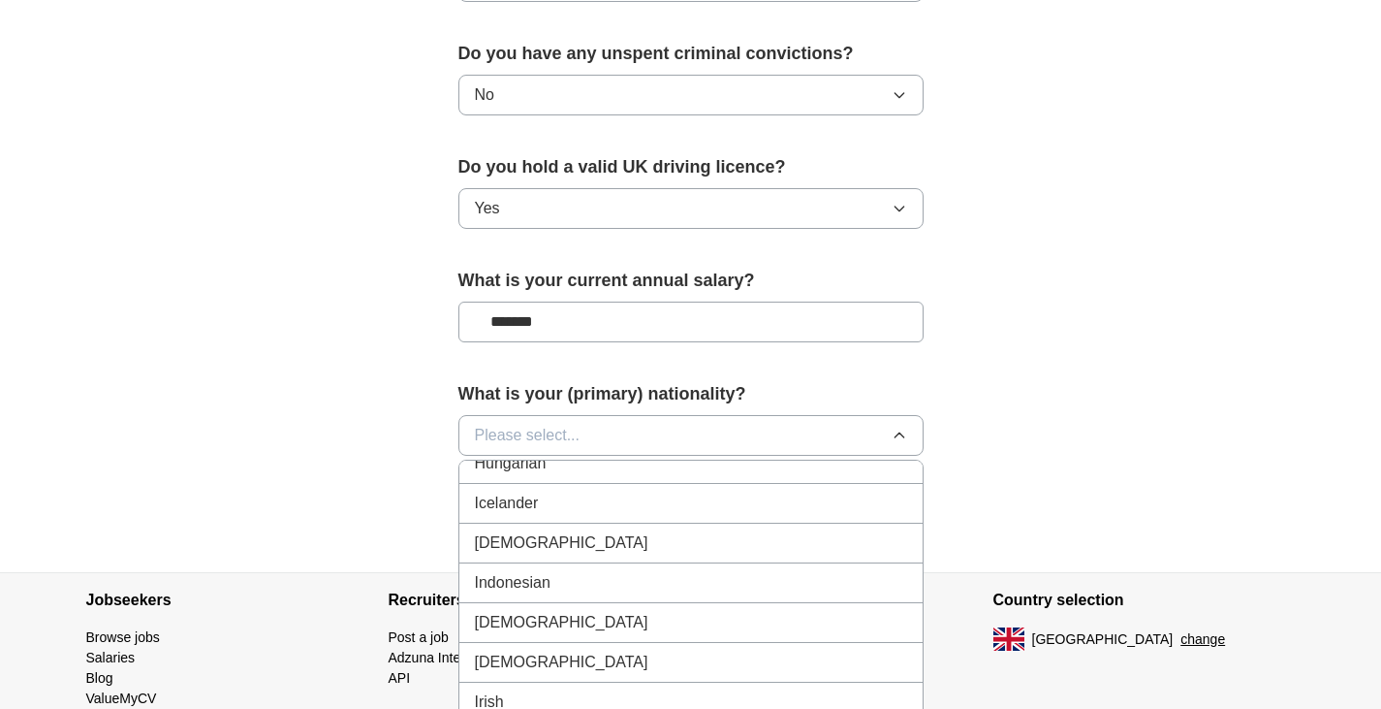
scroll to position [3118, 0]
click at [666, 548] on div "[DEMOGRAPHIC_DATA]" at bounding box center [691, 541] width 432 height 23
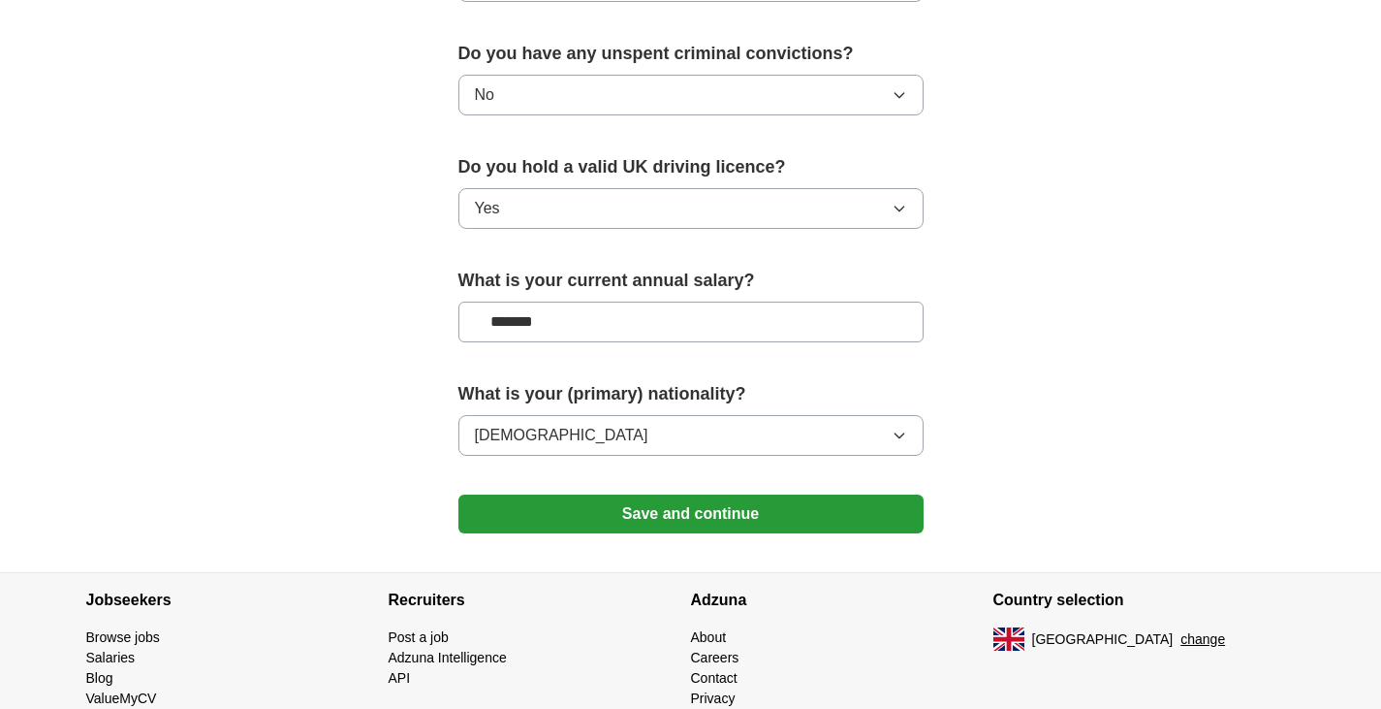
click at [682, 520] on button "Save and continue" at bounding box center [691, 513] width 465 height 39
